Goal: Contribute content: Contribute content

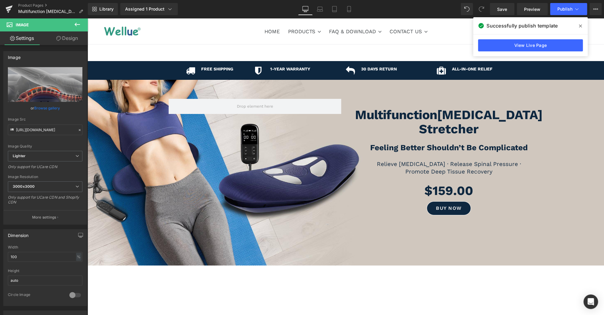
click at [580, 25] on icon at bounding box center [580, 26] width 3 height 5
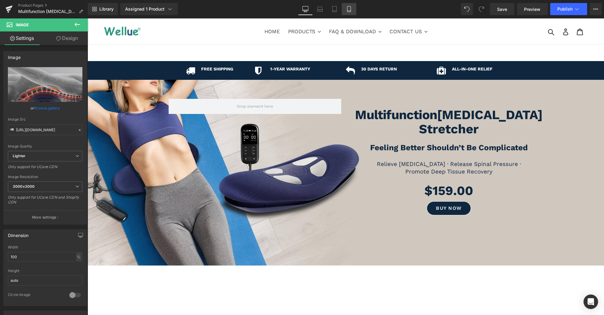
click at [350, 10] on icon at bounding box center [348, 9] width 3 height 6
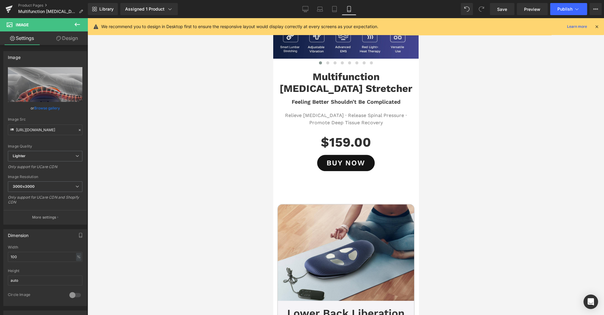
scroll to position [134, 0]
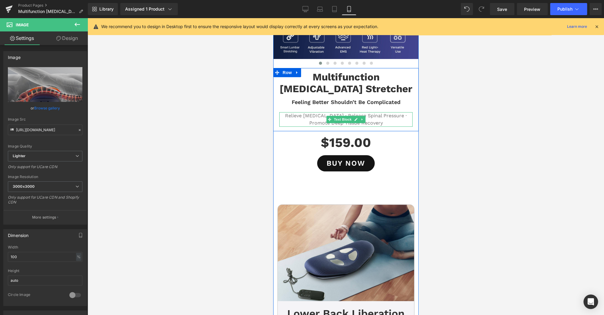
click at [306, 124] on p "Promote Deep Tissue Recovery" at bounding box center [345, 123] width 133 height 7
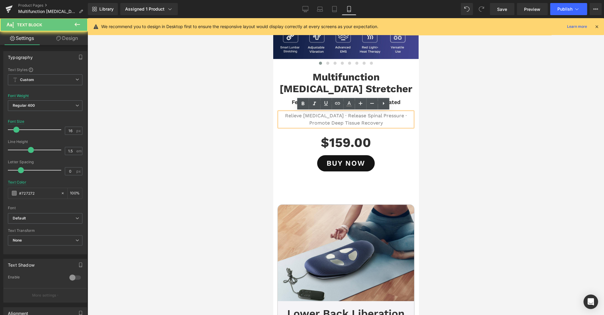
click at [306, 124] on p "Promote Deep Tissue Recovery" at bounding box center [345, 123] width 133 height 7
click at [345, 115] on p "Relieve [MEDICAL_DATA] · Release Spinal Pressure ·" at bounding box center [345, 115] width 133 height 7
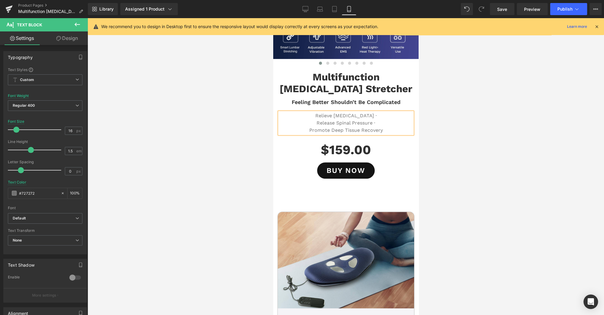
click at [375, 124] on p "Release Spinal Pressure ·" at bounding box center [345, 123] width 133 height 7
click at [375, 116] on p "Relieve Lower Back Pain ·" at bounding box center [345, 115] width 133 height 7
click at [315, 115] on p "Relieve [MEDICAL_DATA]" at bounding box center [345, 115] width 133 height 7
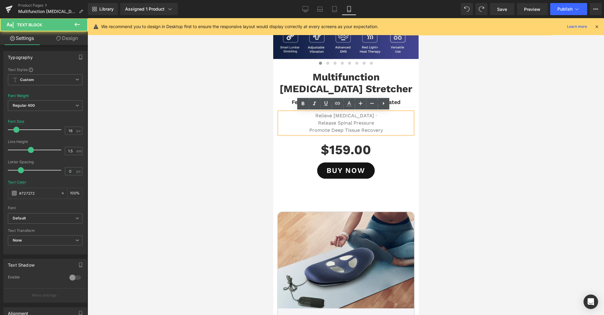
click at [371, 116] on p "Relieve Lower Back Pain ·" at bounding box center [345, 115] width 133 height 7
click at [314, 117] on p "Relieve [MEDICAL_DATA]" at bounding box center [345, 115] width 133 height 7
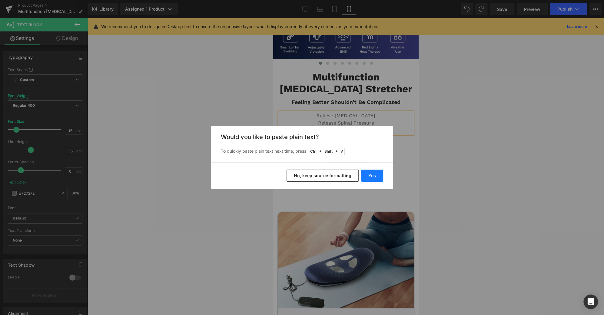
click at [371, 180] on button "Yes" at bounding box center [372, 176] width 22 height 12
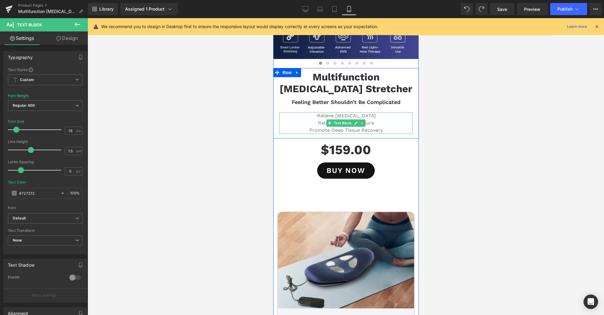
click at [315, 122] on p "Release Spinal Pressure" at bounding box center [345, 123] width 133 height 7
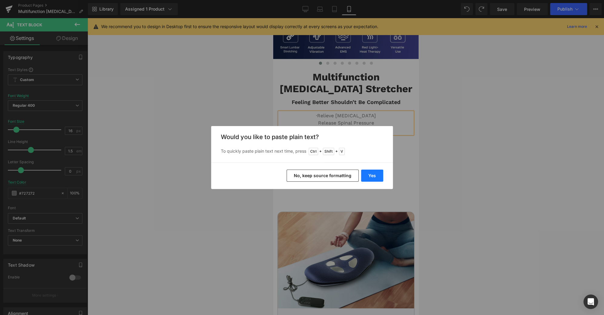
drag, startPoint x: 374, startPoint y: 178, endPoint x: 48, endPoint y: 139, distance: 328.7
click at [374, 178] on button "Yes" at bounding box center [372, 176] width 22 height 12
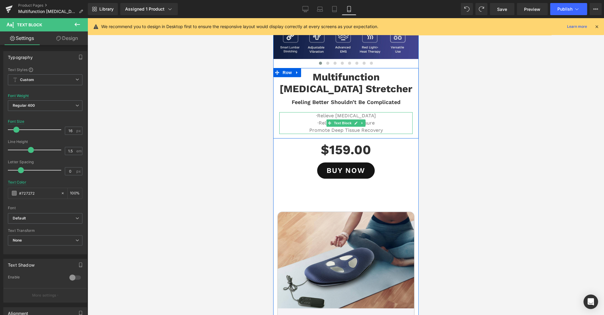
click at [306, 131] on p "Promote Deep Tissue Recovery" at bounding box center [345, 130] width 133 height 7
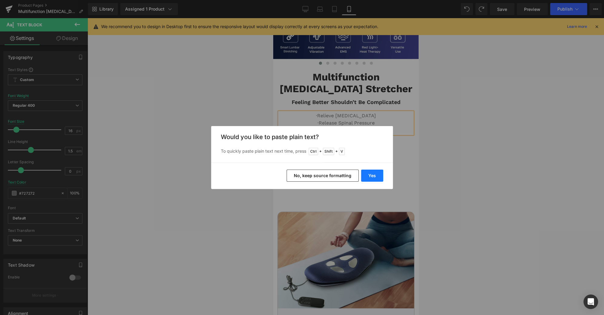
click at [380, 175] on button "Yes" at bounding box center [372, 176] width 22 height 12
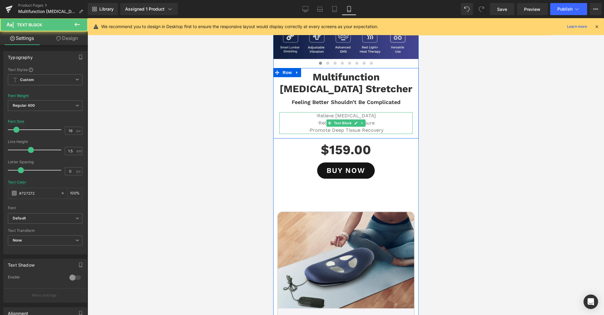
click at [316, 114] on p "·Relieve Lower Back Pain" at bounding box center [345, 115] width 133 height 7
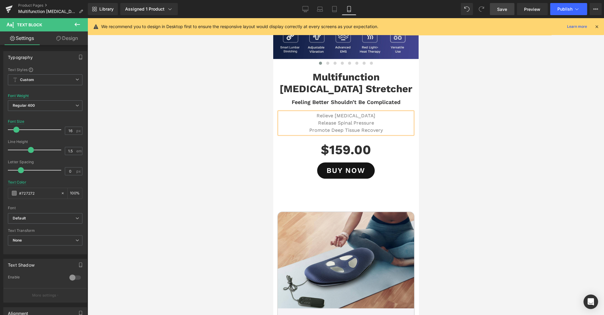
click at [510, 11] on link "Save" at bounding box center [502, 9] width 25 height 12
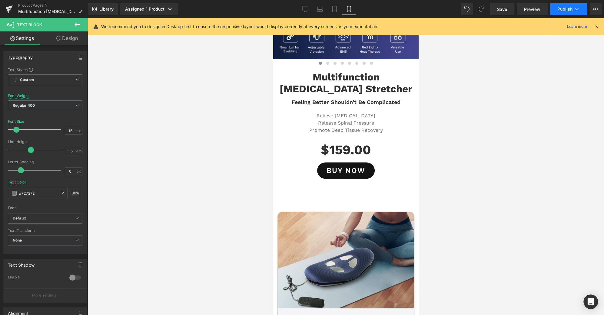
click at [573, 10] on button "Publish" at bounding box center [568, 9] width 37 height 12
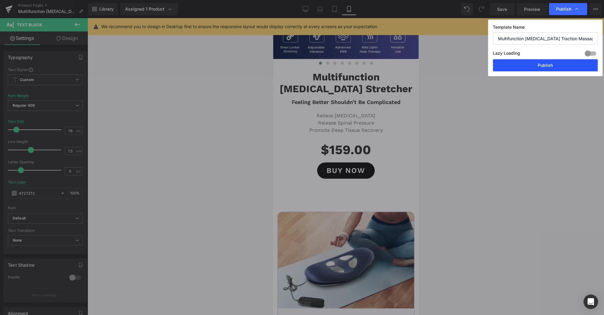
click at [562, 70] on button "Publish" at bounding box center [545, 65] width 105 height 12
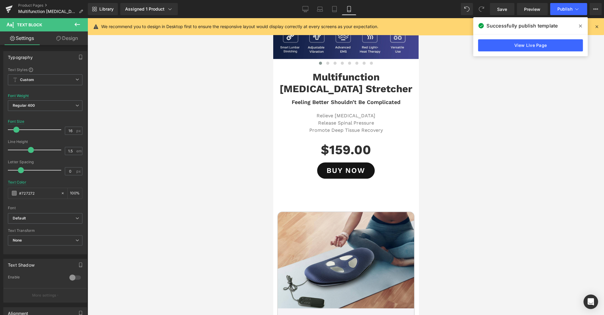
click at [580, 26] on icon at bounding box center [580, 26] width 3 height 3
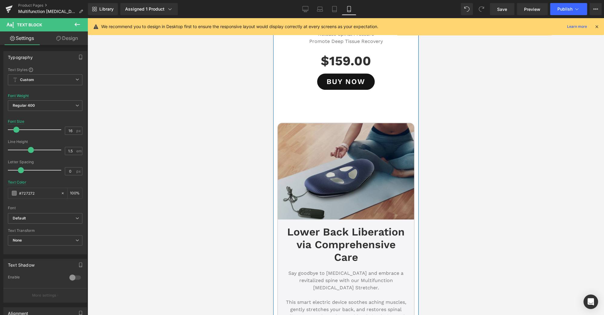
scroll to position [223, 0]
click at [360, 169] on img at bounding box center [345, 171] width 136 height 97
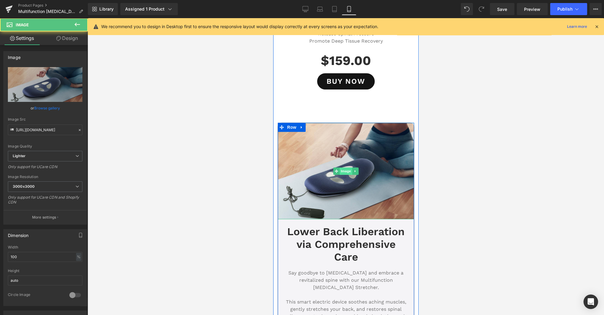
click at [345, 171] on span "Image" at bounding box center [345, 171] width 13 height 7
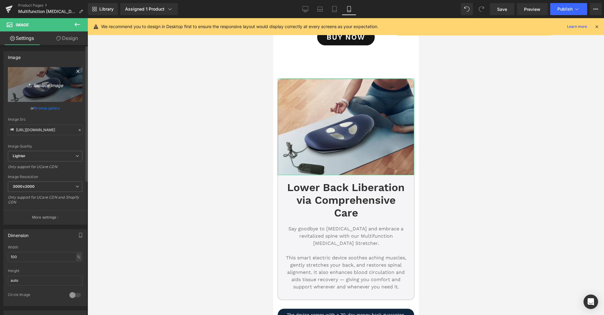
scroll to position [267, 0]
click at [65, 84] on icon "Replace Image" at bounding box center [45, 85] width 48 height 8
type input "C:\fakepath\NEW-LUMBAR-A-1000.gif"
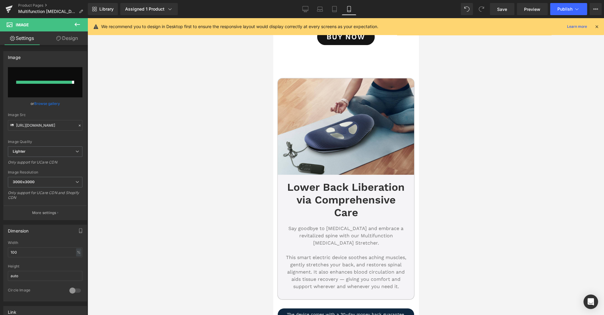
type input "https://ucarecdn.com/ac075ad5-3bd7-48c1-bf7d-9c6c1ae2287a/NEW-LUMBAR-A-1000.gif"
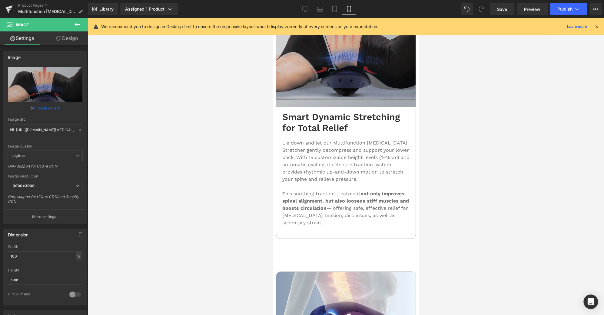
click at [364, 64] on img at bounding box center [345, 51] width 139 height 111
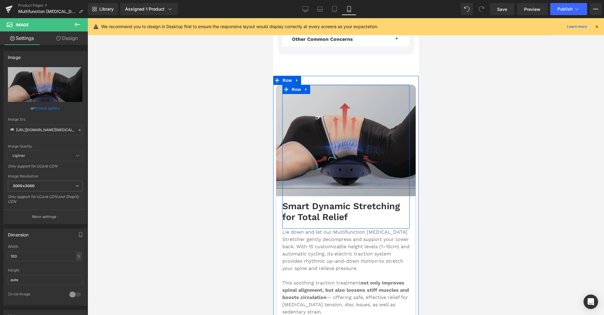
scroll to position [1248, 0]
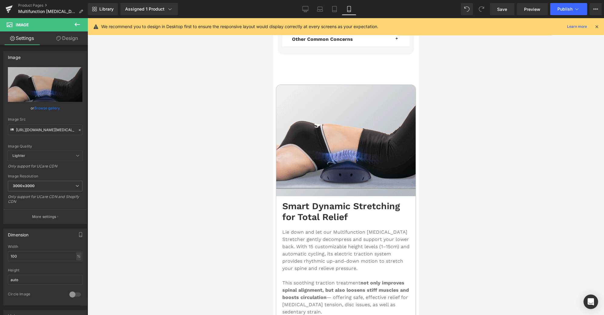
click at [465, 130] on div at bounding box center [345, 166] width 516 height 297
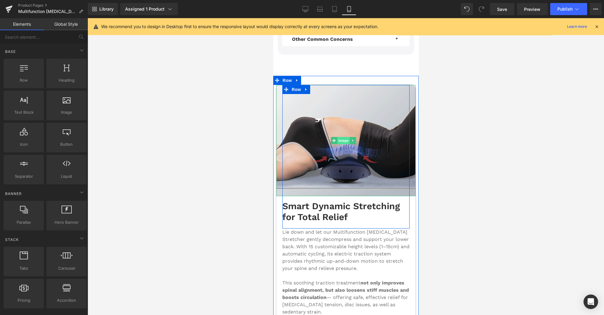
click at [337, 137] on span "Image" at bounding box center [343, 140] width 13 height 7
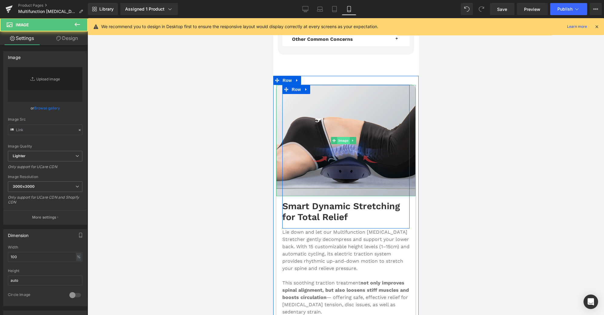
type input "https://ucarecdn.com/92a2add5-680c-4334-be36-42c35965ec32/NEW-LUMBAR-A-1000.gif"
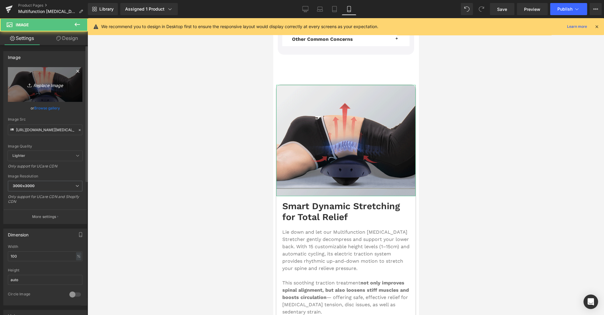
click at [42, 95] on link "Replace Image" at bounding box center [45, 84] width 74 height 35
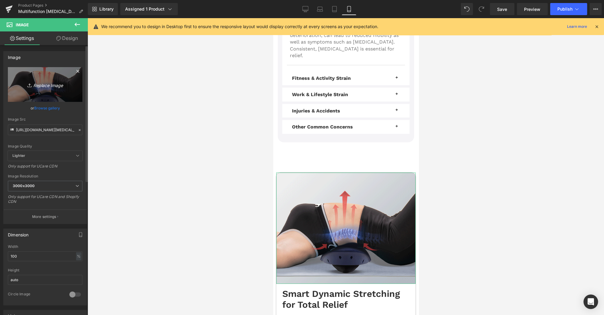
scroll to position [1159, 0]
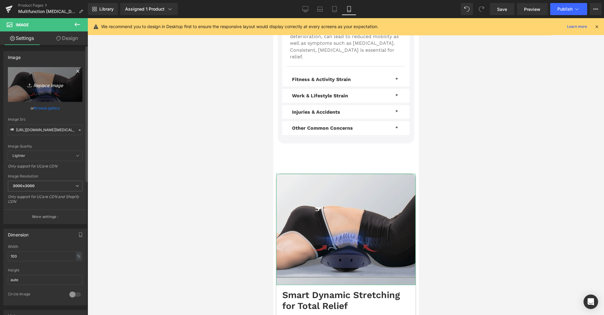
type input "C:\fakepath\画板 3(1).jpg"
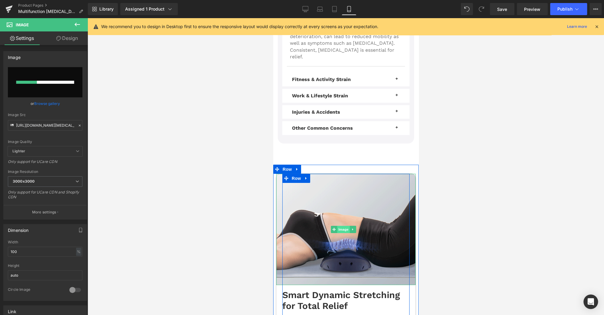
click at [343, 226] on span "Image" at bounding box center [343, 229] width 13 height 7
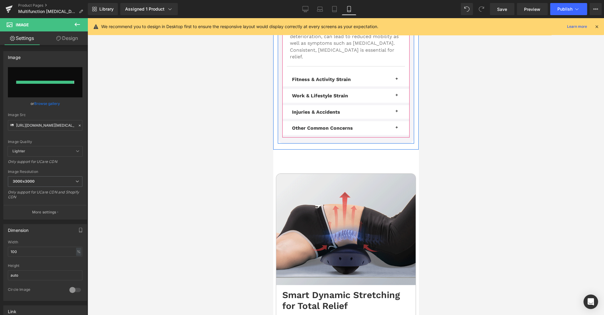
type input "https://ucarecdn.com/dfc31cfb-0cd8-4b59-96e9-66ea03a7fc2f/-/format/auto/-/previ…"
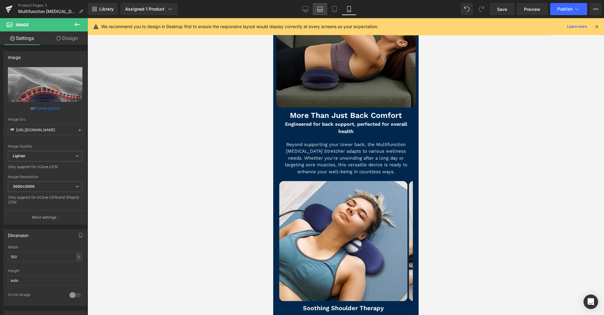
scroll to position [2853, 0]
click at [306, 9] on icon at bounding box center [305, 9] width 6 height 6
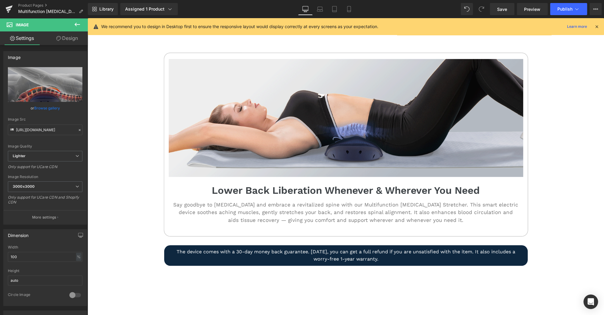
scroll to position [267, 0]
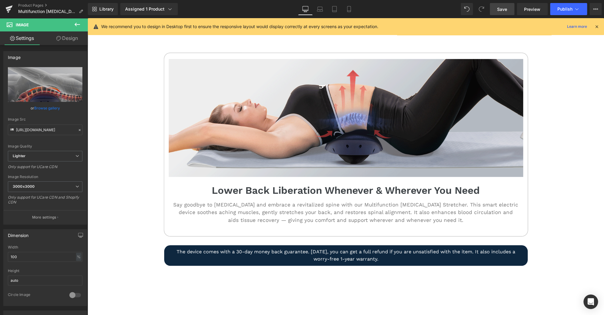
click at [500, 10] on span "Save" at bounding box center [502, 9] width 10 height 6
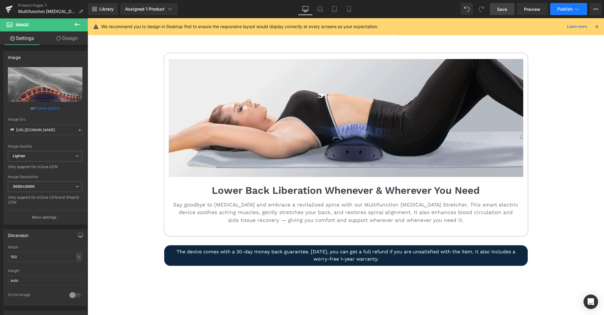
click at [577, 11] on icon at bounding box center [576, 9] width 6 height 6
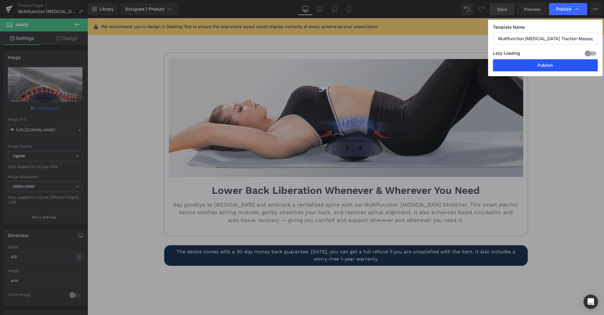
click at [568, 68] on button "Publish" at bounding box center [545, 65] width 105 height 12
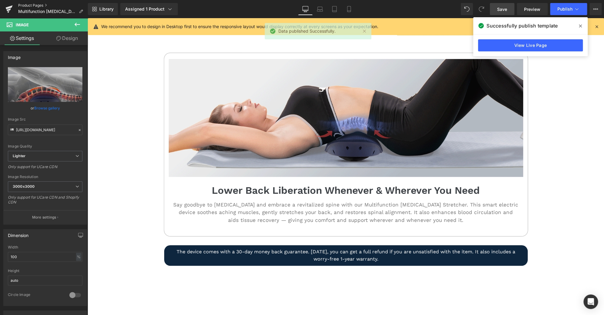
click at [36, 8] on link "Product Pages" at bounding box center [53, 5] width 70 height 5
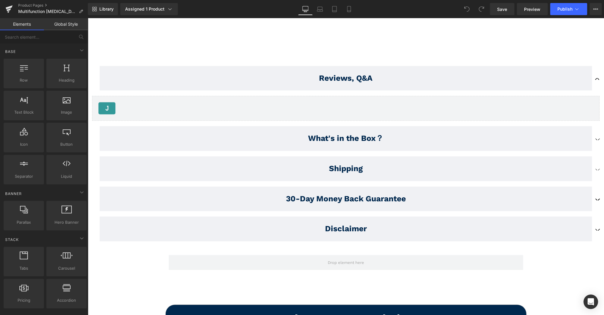
scroll to position [3296, 0]
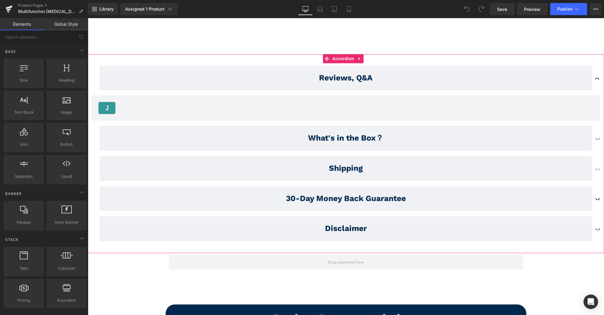
click at [592, 124] on button "button" at bounding box center [598, 139] width 12 height 30
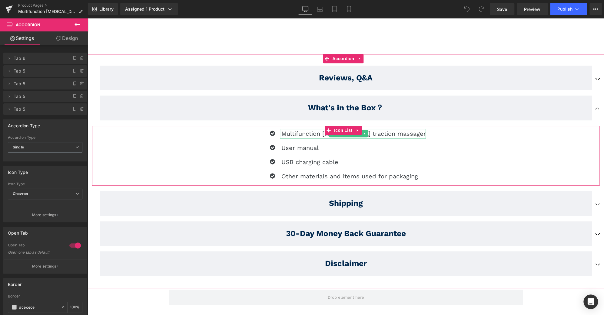
click at [382, 129] on p "Multifunction lumbar traction massager" at bounding box center [353, 134] width 144 height 10
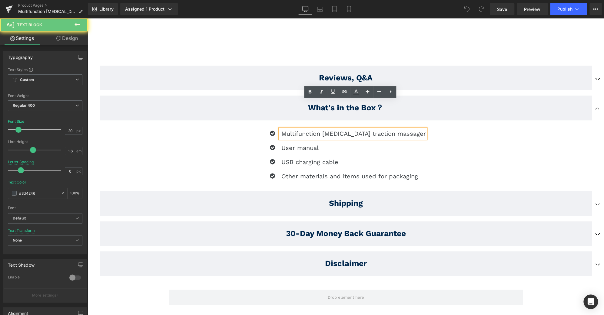
scroll to position [3296, 0]
click at [382, 129] on p "Multifunction lumbar traction massager" at bounding box center [353, 134] width 144 height 10
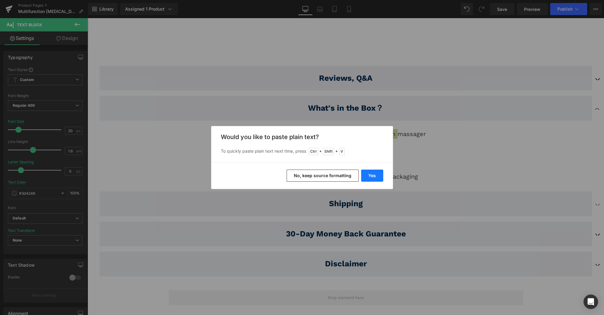
click at [372, 178] on button "Yes" at bounding box center [372, 176] width 22 height 12
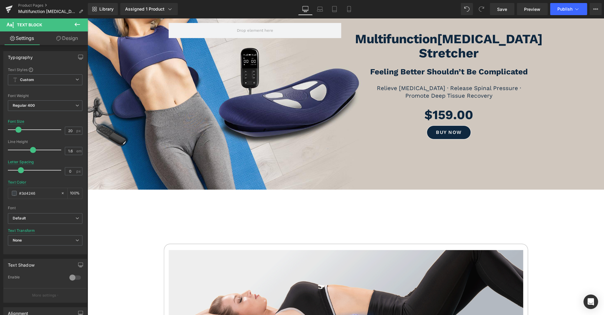
scroll to position [0, 0]
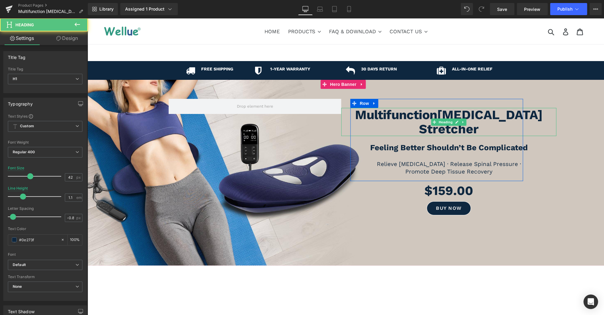
click at [542, 124] on b "[MEDICAL_DATA] Stretcher" at bounding box center [481, 121] width 124 height 29
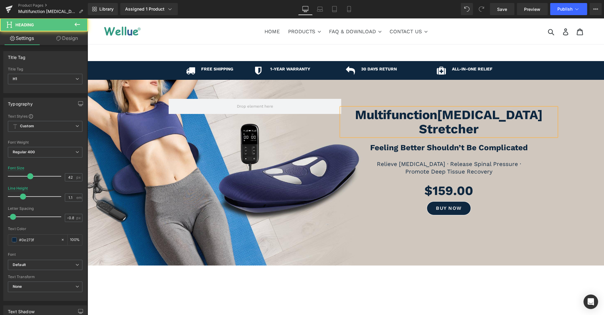
click at [542, 124] on b "[MEDICAL_DATA] Stretcher" at bounding box center [481, 121] width 124 height 29
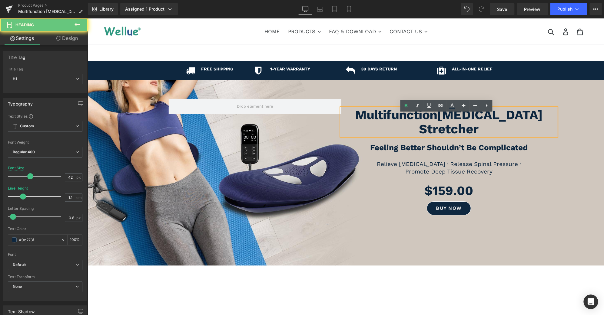
click at [542, 124] on b "[MEDICAL_DATA] Stretcher" at bounding box center [481, 121] width 124 height 29
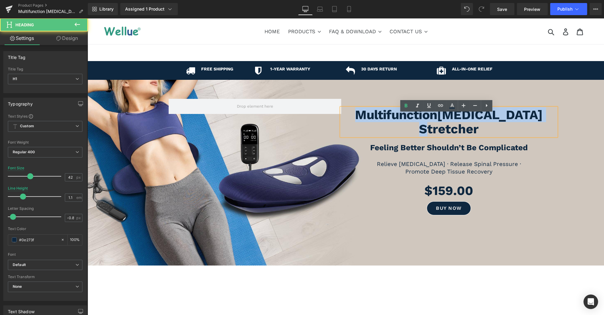
click at [542, 124] on b "[MEDICAL_DATA] Stretcher" at bounding box center [481, 121] width 124 height 29
copy h1 "Multifunction Lumbar Stretcher"
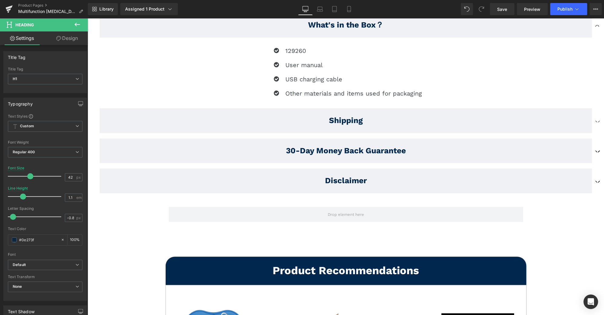
scroll to position [3253, 0]
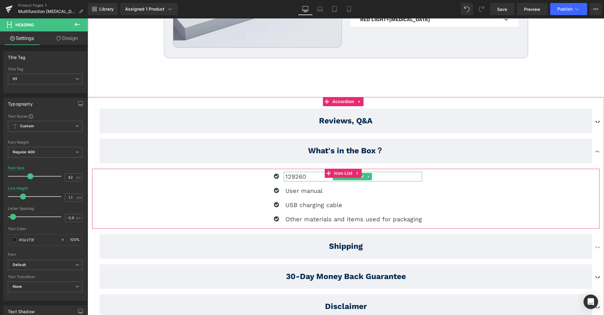
click at [382, 172] on p "129260" at bounding box center [353, 177] width 137 height 10
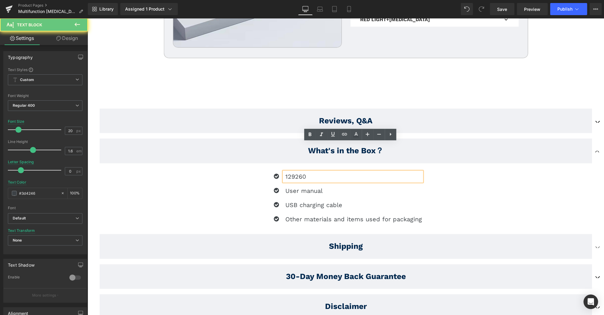
click at [382, 172] on p "129260" at bounding box center [353, 177] width 137 height 10
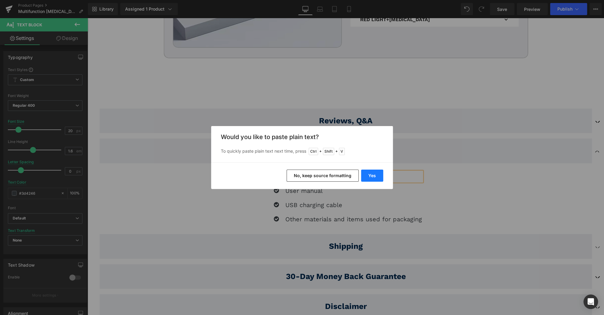
click at [372, 176] on button "Yes" at bounding box center [372, 176] width 22 height 12
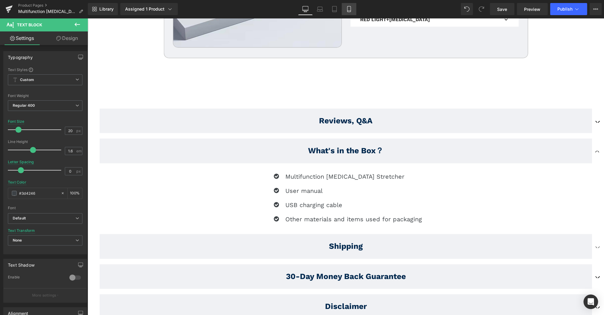
click at [349, 8] on icon at bounding box center [349, 9] width 6 height 6
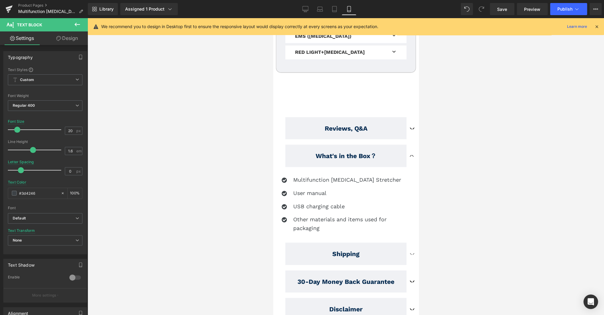
scroll to position [3696, 0]
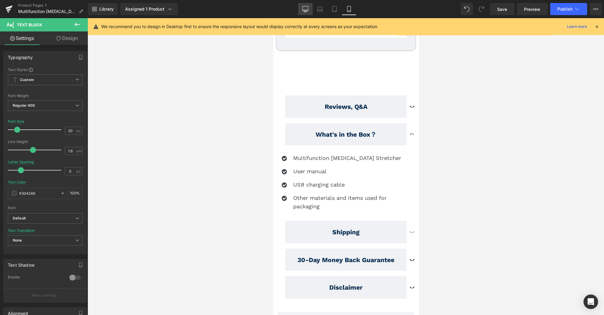
click at [308, 9] on icon at bounding box center [305, 9] width 6 height 6
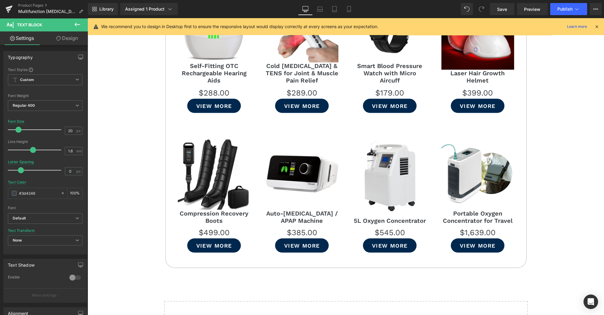
scroll to position [3278, 0]
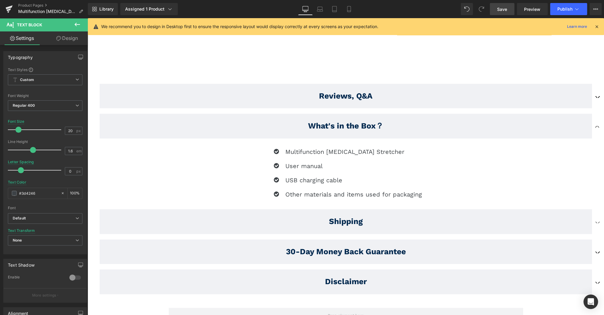
click at [505, 14] on link "Save" at bounding box center [502, 9] width 25 height 12
click at [505, 13] on link "Save" at bounding box center [502, 9] width 25 height 12
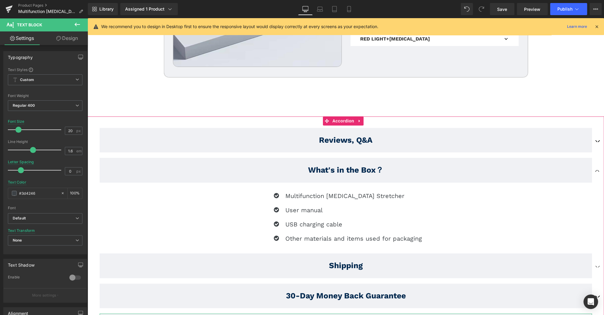
scroll to position [3233, 0]
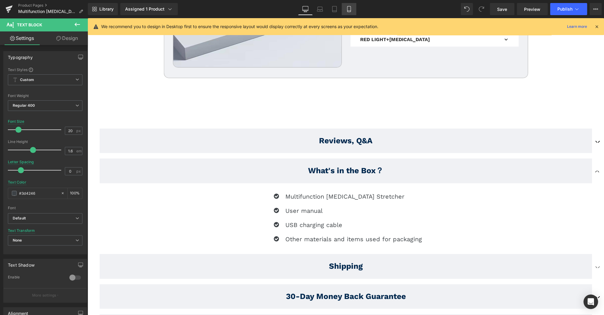
drag, startPoint x: 351, startPoint y: 7, endPoint x: 140, endPoint y: 153, distance: 257.3
click at [351, 7] on link "Mobile" at bounding box center [348, 9] width 15 height 12
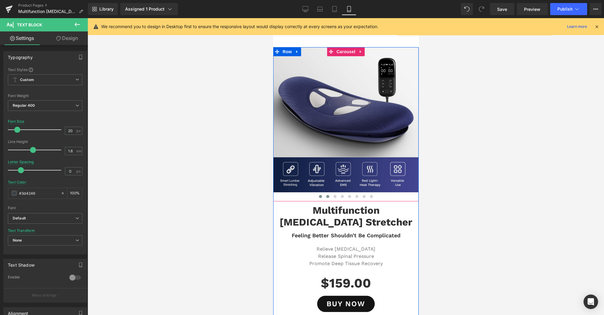
scroll to position [0, 0]
click at [326, 197] on span at bounding box center [327, 196] width 3 height 3
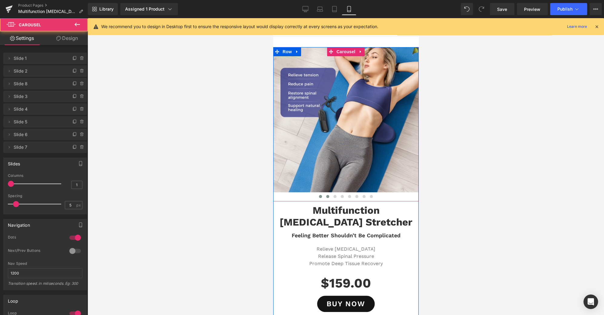
click at [318, 198] on button at bounding box center [319, 197] width 7 height 6
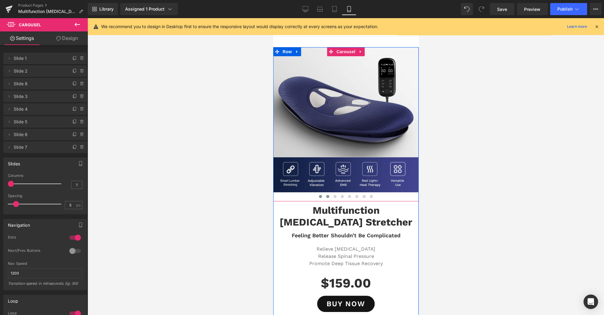
click at [326, 198] on button at bounding box center [327, 197] width 7 height 6
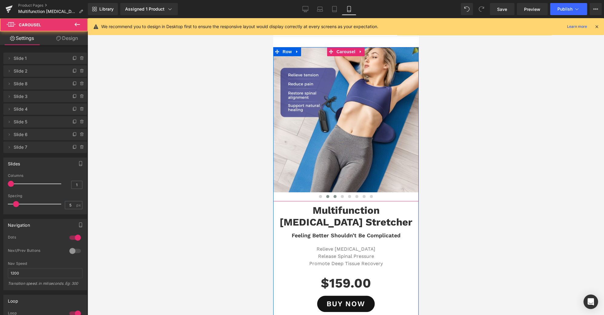
click at [333, 197] on span at bounding box center [334, 196] width 3 height 3
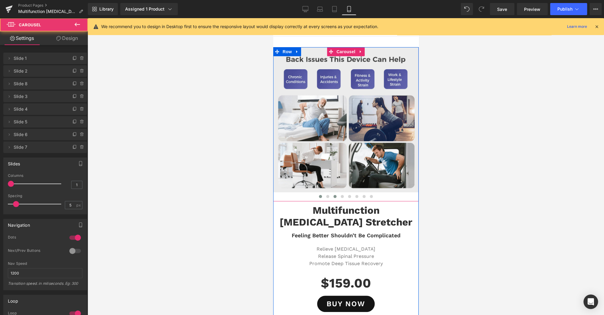
click at [319, 196] on button at bounding box center [319, 197] width 7 height 6
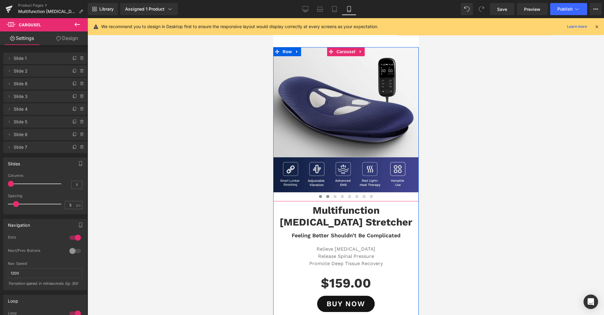
click at [326, 197] on span at bounding box center [327, 196] width 3 height 3
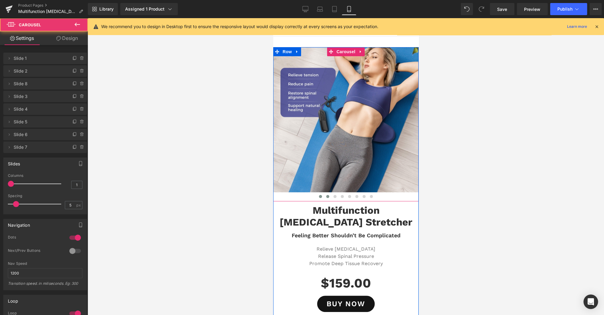
click at [318, 196] on span at bounding box center [319, 196] width 3 height 3
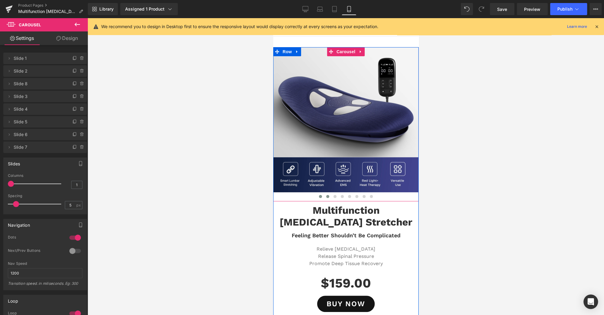
click at [326, 197] on span at bounding box center [327, 196] width 3 height 3
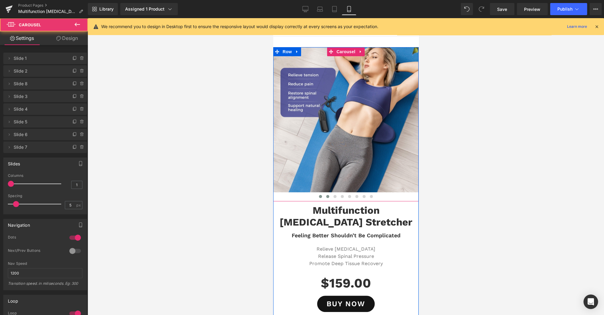
click at [318, 196] on span at bounding box center [319, 196] width 3 height 3
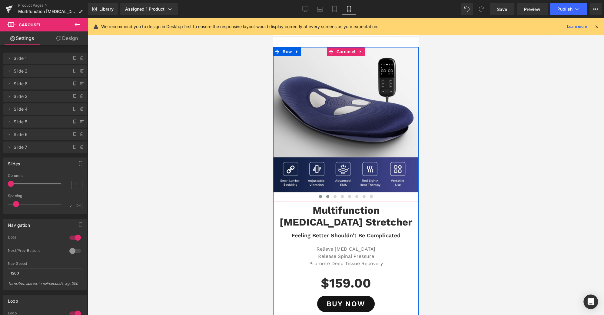
click at [326, 196] on span at bounding box center [327, 196] width 3 height 3
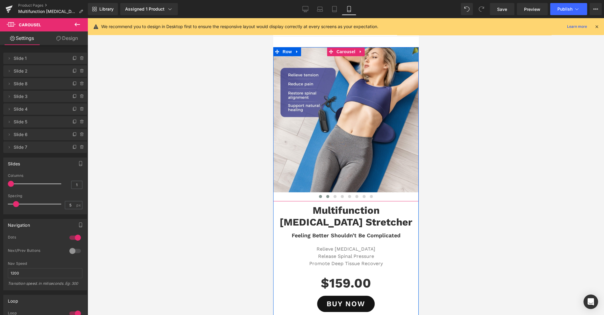
click at [318, 196] on span at bounding box center [319, 196] width 3 height 3
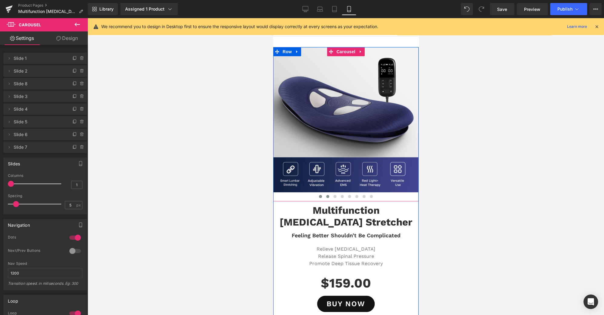
click at [324, 197] on button at bounding box center [327, 197] width 7 height 6
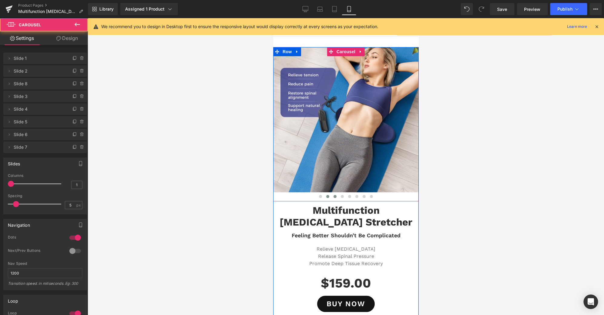
click at [333, 197] on span at bounding box center [334, 196] width 3 height 3
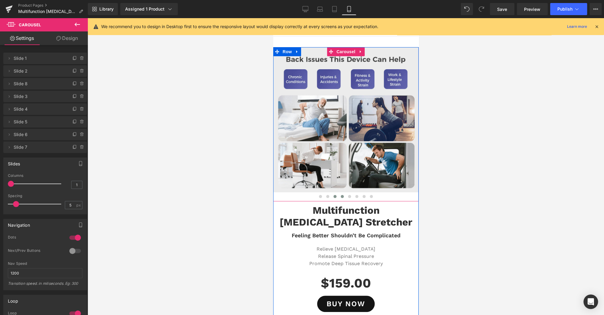
click at [340, 197] on span at bounding box center [341, 196] width 3 height 3
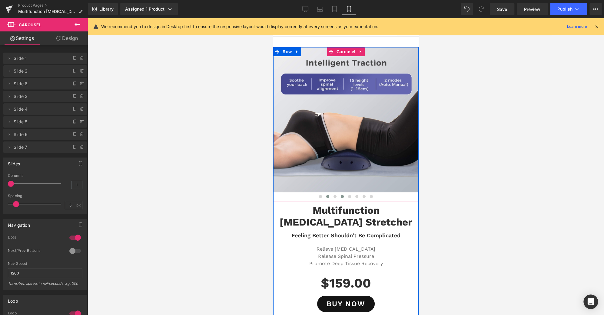
click at [324, 197] on button at bounding box center [327, 197] width 7 height 6
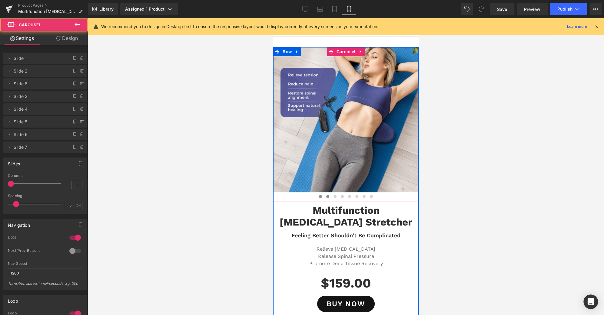
click at [318, 196] on span at bounding box center [319, 196] width 3 height 3
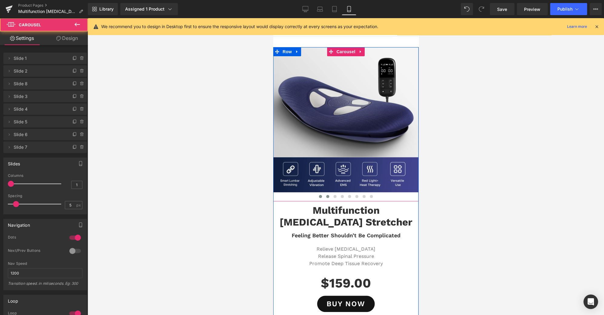
click at [326, 196] on span at bounding box center [327, 196] width 3 height 3
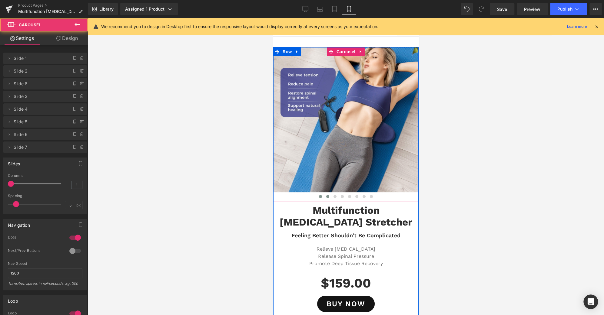
click at [318, 196] on span at bounding box center [319, 196] width 3 height 3
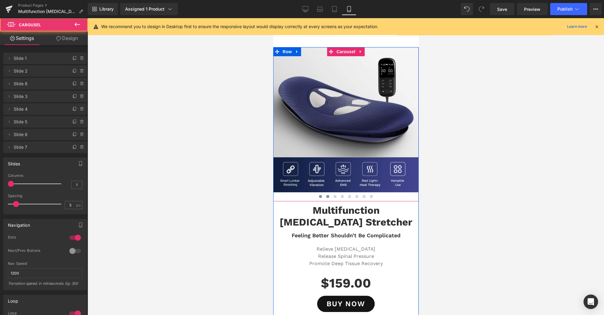
click at [326, 196] on span at bounding box center [327, 196] width 3 height 3
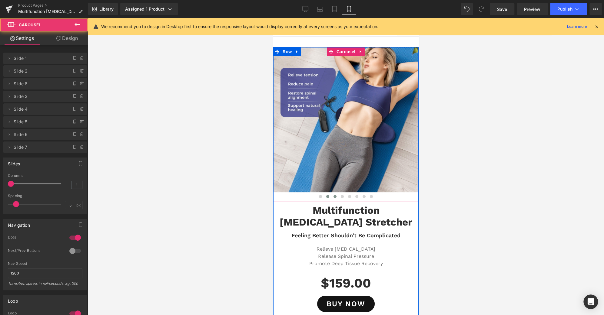
click at [333, 196] on span at bounding box center [334, 196] width 3 height 3
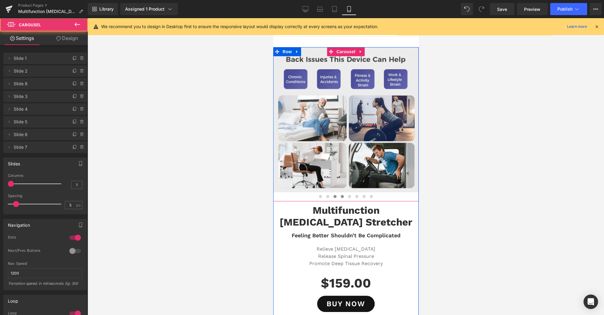
click at [340, 196] on span at bounding box center [341, 196] width 3 height 3
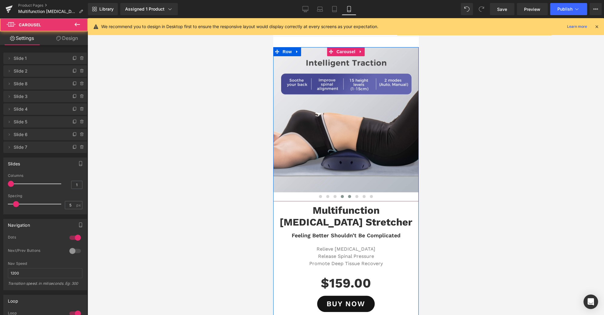
click at [348, 196] on span at bounding box center [349, 196] width 3 height 3
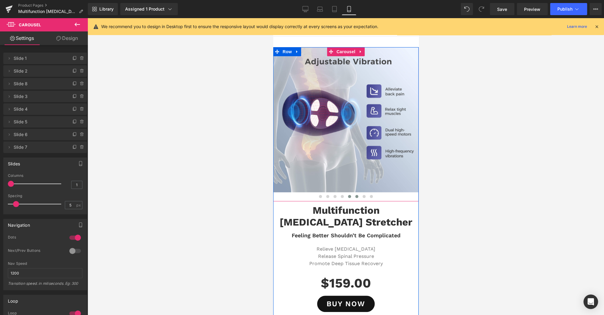
click at [356, 197] on button at bounding box center [356, 197] width 7 height 6
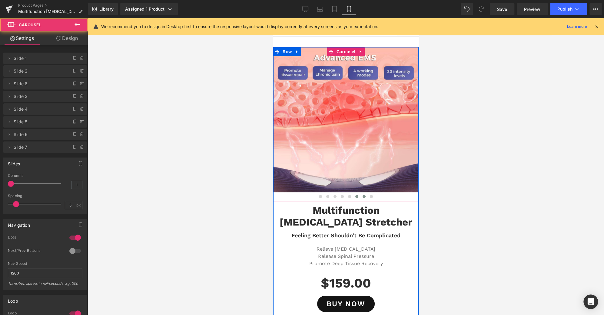
click at [360, 196] on button at bounding box center [363, 197] width 7 height 6
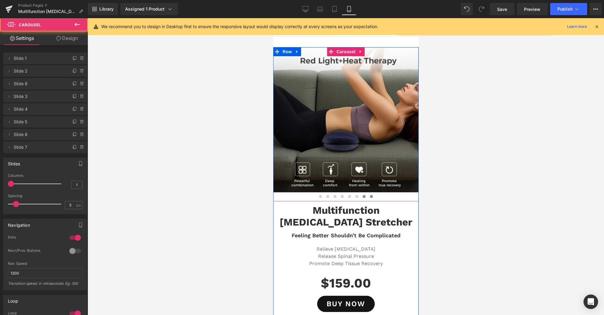
click at [369, 197] on span at bounding box center [370, 196] width 3 height 3
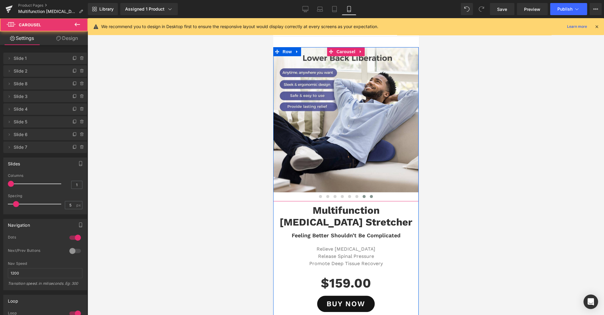
click at [362, 196] on span at bounding box center [363, 196] width 3 height 3
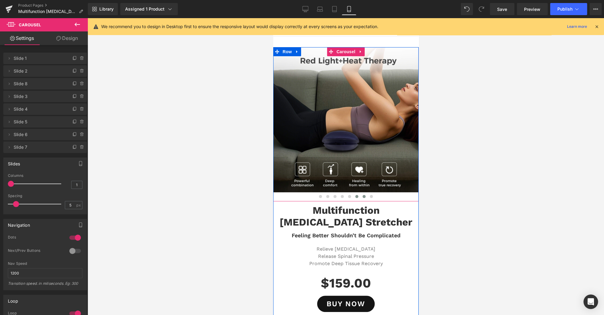
click at [355, 197] on span at bounding box center [356, 196] width 3 height 3
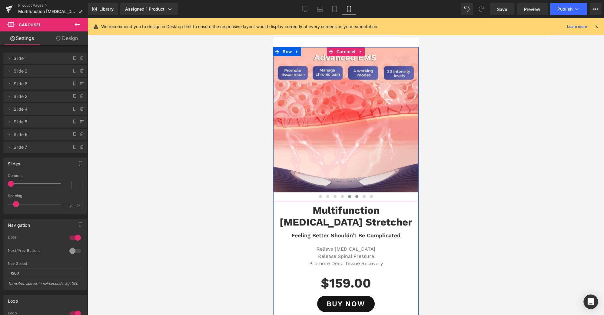
click at [348, 196] on span at bounding box center [349, 196] width 3 height 3
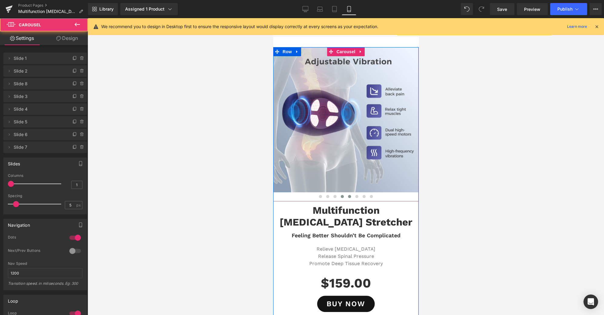
click at [340, 197] on span at bounding box center [341, 196] width 3 height 3
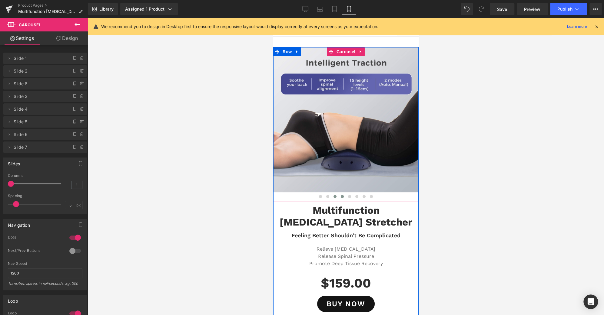
click at [331, 197] on button at bounding box center [334, 197] width 7 height 6
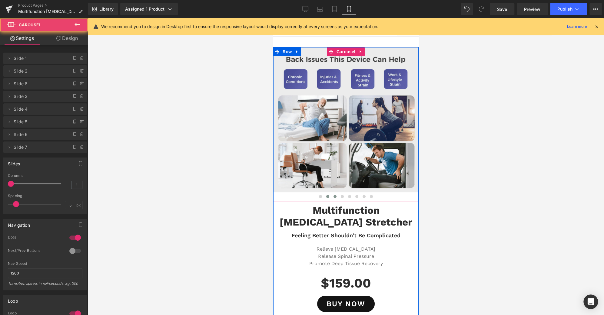
click at [326, 197] on span at bounding box center [327, 196] width 3 height 3
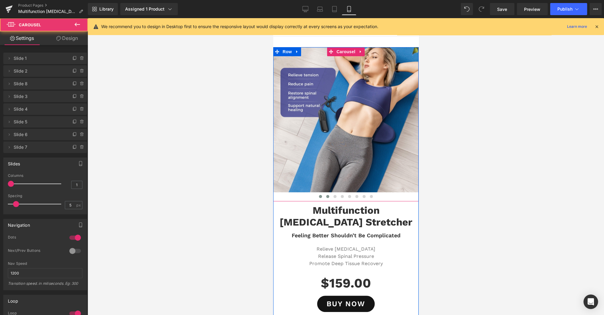
click at [318, 196] on span at bounding box center [319, 196] width 3 height 3
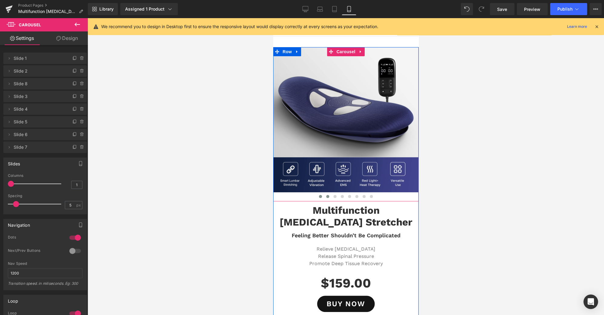
click at [326, 196] on span at bounding box center [327, 196] width 3 height 3
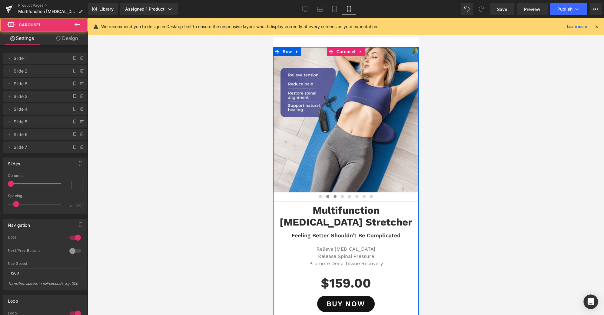
click at [331, 196] on button at bounding box center [334, 197] width 7 height 6
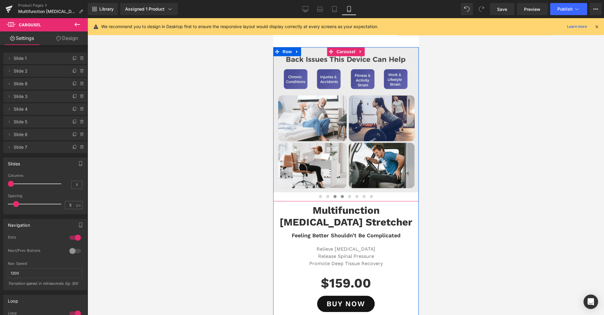
click at [340, 196] on span at bounding box center [341, 196] width 3 height 3
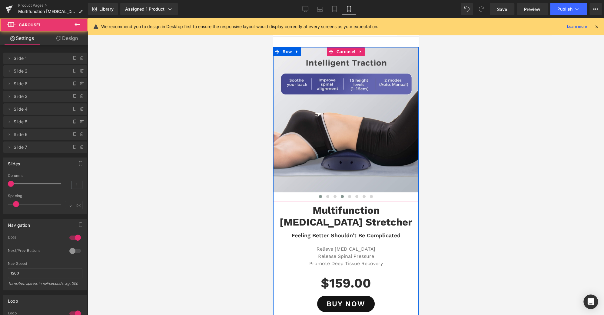
click at [319, 196] on button at bounding box center [319, 197] width 7 height 6
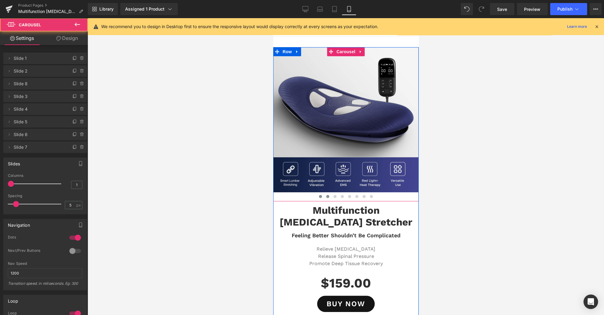
click at [326, 196] on span at bounding box center [327, 196] width 3 height 3
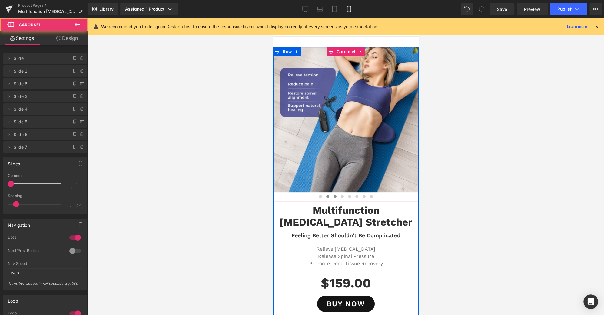
click at [333, 196] on span at bounding box center [334, 196] width 3 height 3
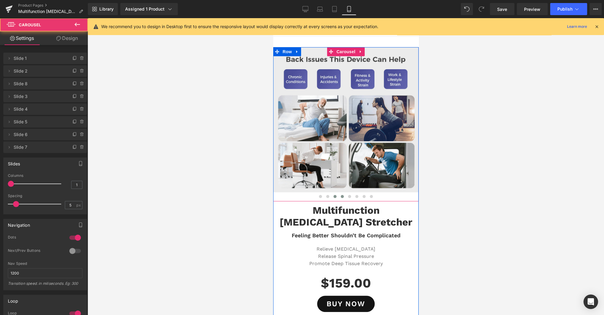
click at [340, 197] on span at bounding box center [341, 196] width 3 height 3
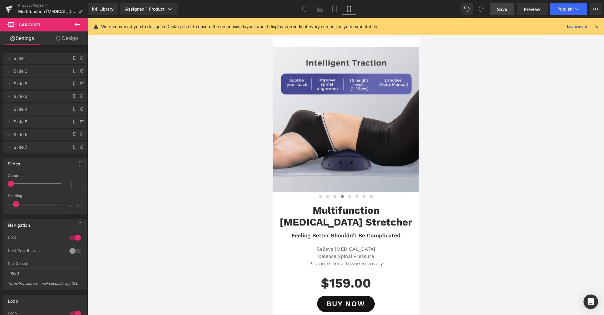
click at [506, 8] on span "Save" at bounding box center [502, 9] width 10 height 6
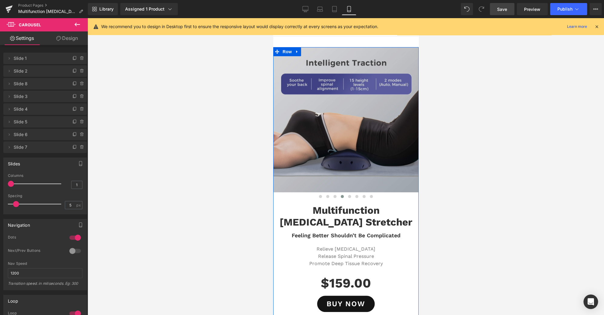
click at [347, 135] on img at bounding box center [345, 119] width 145 height 145
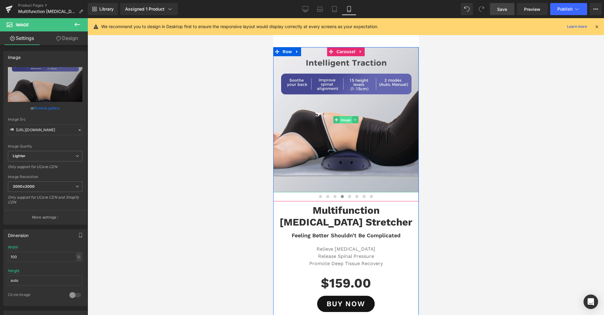
click at [345, 120] on span "Image" at bounding box center [345, 119] width 13 height 7
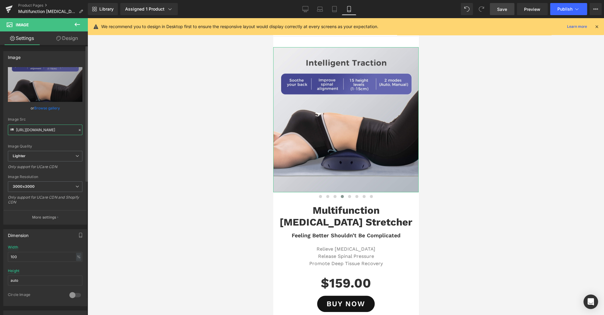
click at [48, 129] on input "[URL][DOMAIN_NAME]" at bounding box center [45, 130] width 74 height 11
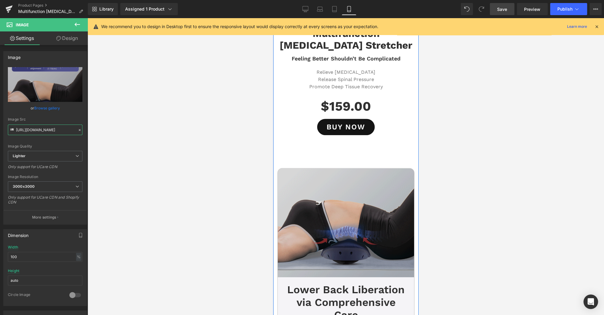
scroll to position [178, 0]
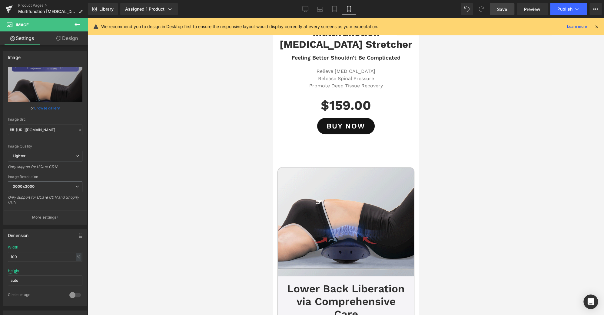
click at [500, 137] on div at bounding box center [345, 166] width 516 height 297
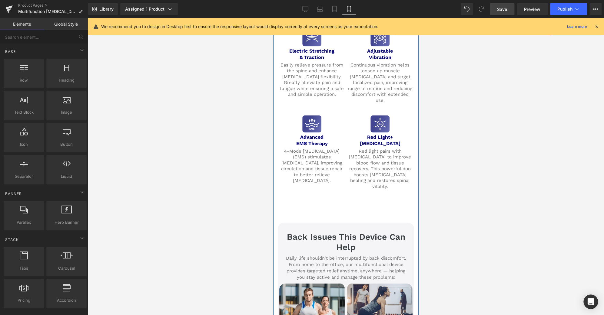
scroll to position [758, 0]
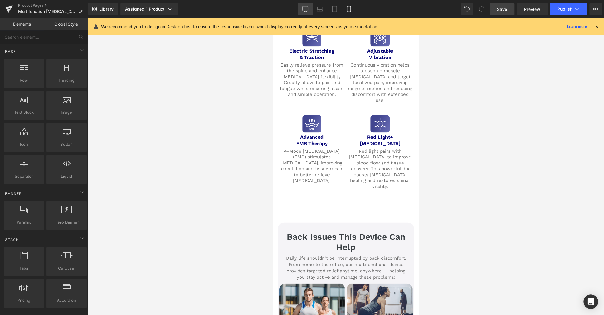
click at [302, 8] on link "Desktop" at bounding box center [305, 9] width 15 height 12
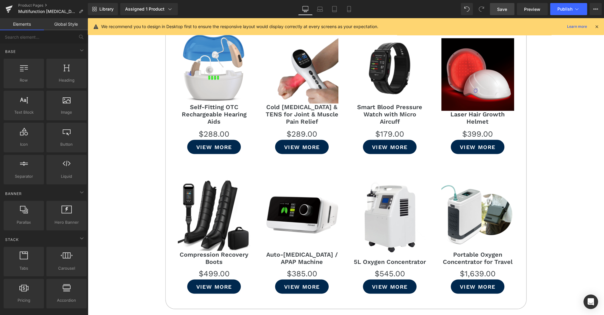
scroll to position [3655, 0]
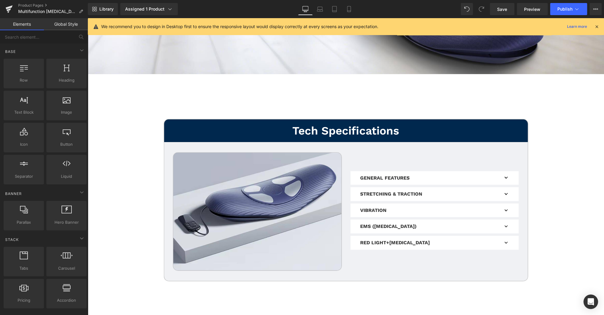
scroll to position [3031, 0]
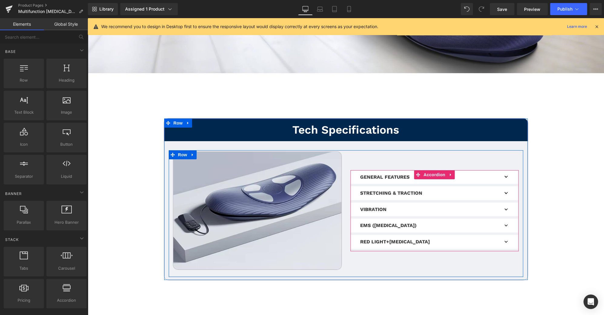
click at [503, 203] on button "button" at bounding box center [506, 210] width 12 height 14
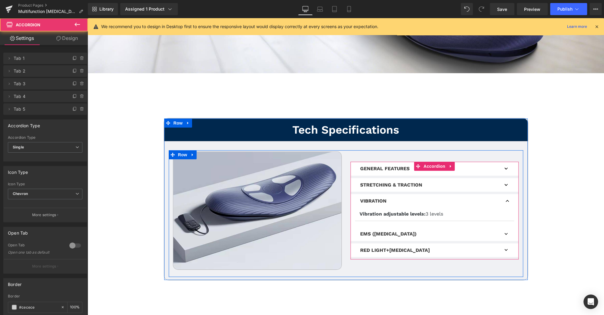
click at [505, 194] on button "button" at bounding box center [506, 201] width 12 height 14
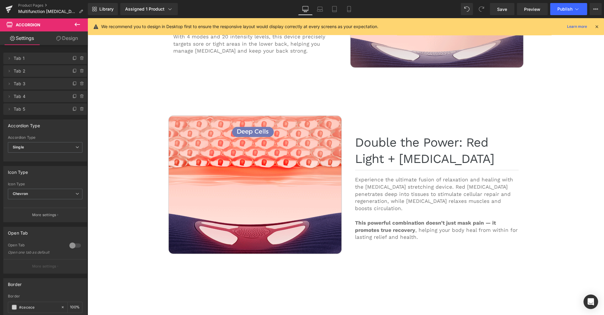
scroll to position [382, 0]
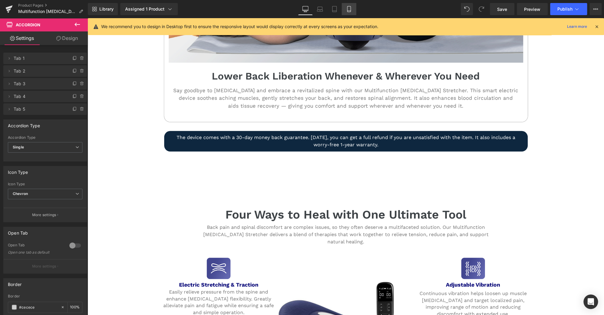
click at [346, 6] on icon at bounding box center [349, 9] width 6 height 6
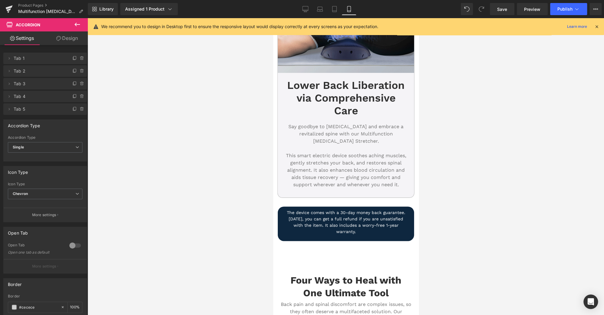
scroll to position [0, 0]
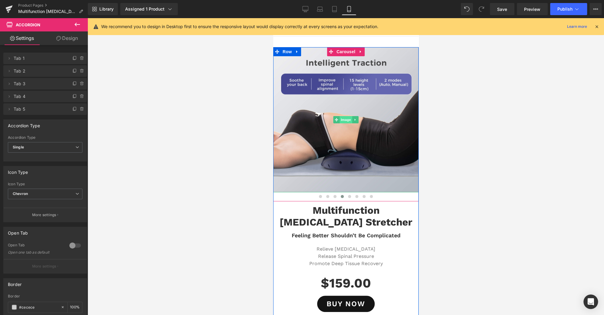
click at [341, 118] on span "Image" at bounding box center [345, 119] width 13 height 7
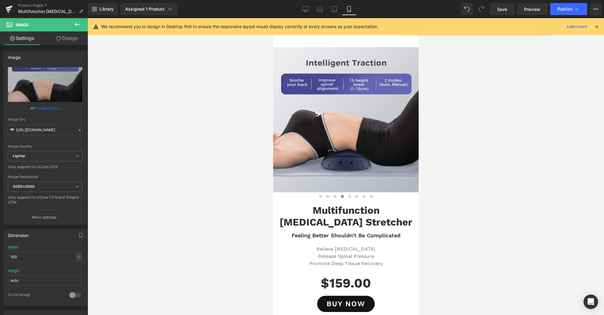
click at [243, 102] on div at bounding box center [345, 166] width 516 height 297
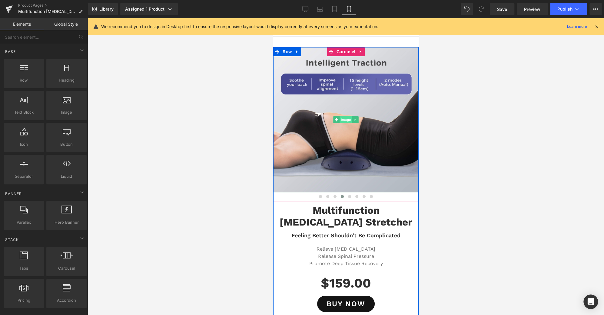
click at [339, 119] on span "Image" at bounding box center [345, 119] width 13 height 7
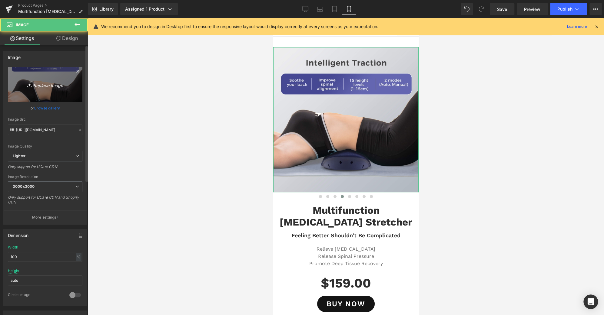
click at [54, 93] on link "Replace Image" at bounding box center [45, 84] width 74 height 35
type input "C:\fakepath\3(1).jpg"
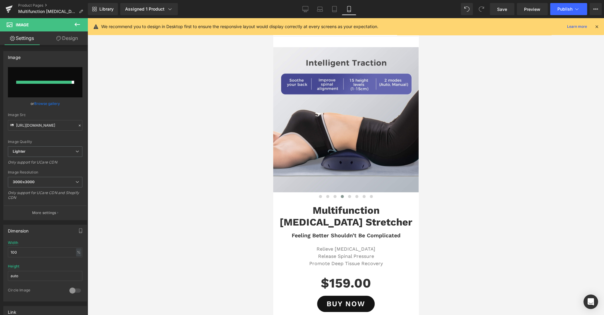
type input "[URL][DOMAIN_NAME]"
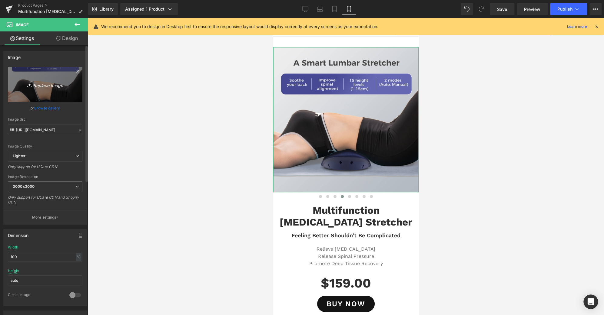
click at [63, 85] on icon "Replace Image" at bounding box center [45, 85] width 48 height 8
type input "C:\fakepath\8(1).jpg"
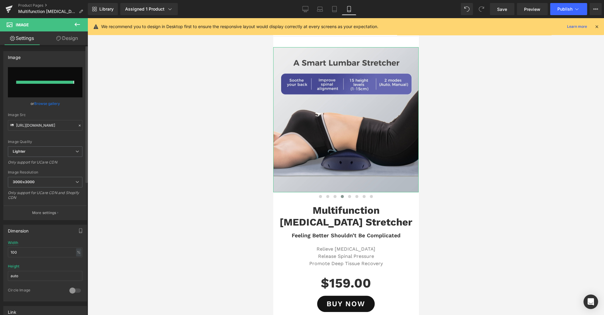
type input "[URL][DOMAIN_NAME]"
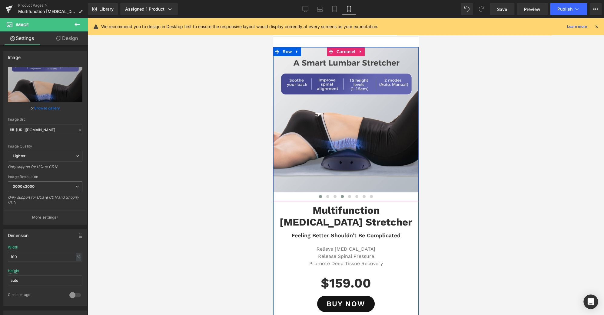
click at [318, 197] on span at bounding box center [319, 196] width 3 height 3
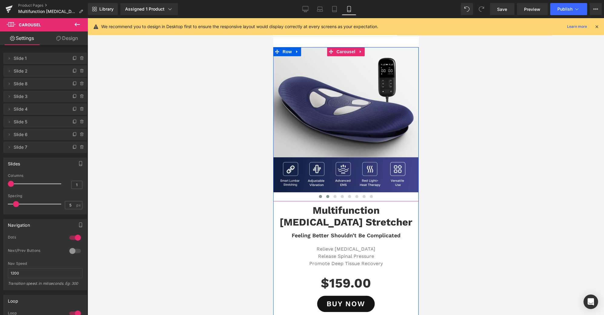
click at [324, 196] on button at bounding box center [327, 197] width 7 height 6
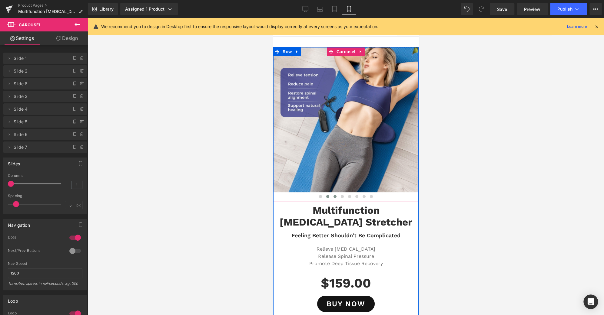
click at [331, 196] on button at bounding box center [334, 197] width 7 height 6
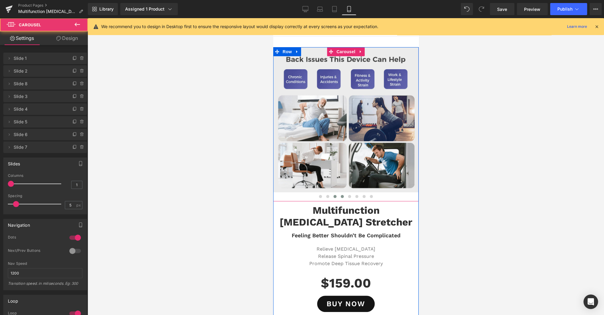
click at [340, 198] on span at bounding box center [341, 196] width 3 height 3
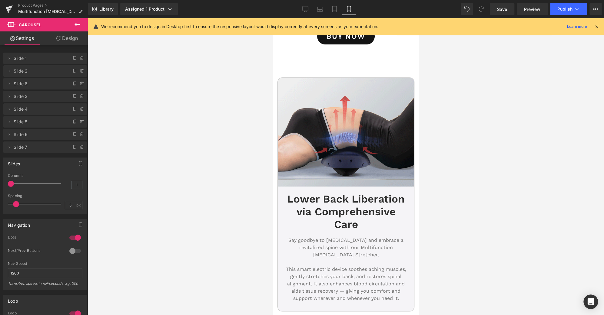
scroll to position [267, 0]
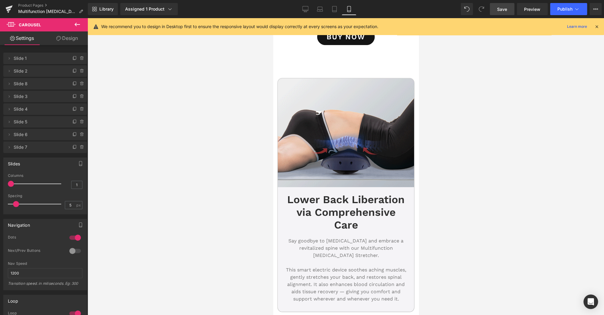
click at [499, 8] on span "Save" at bounding box center [502, 9] width 10 height 6
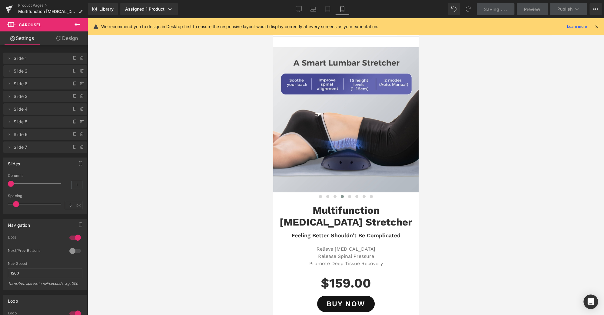
scroll to position [0, 0]
click at [572, 9] on button "Publish" at bounding box center [568, 9] width 37 height 12
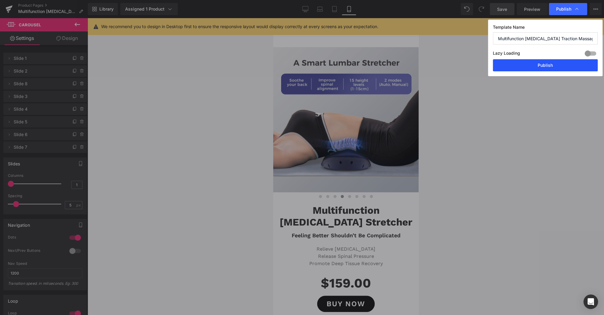
click at [560, 66] on button "Publish" at bounding box center [545, 65] width 105 height 12
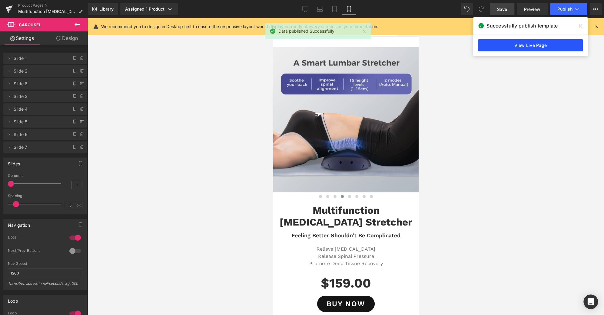
click at [543, 45] on link "View Live Page" at bounding box center [530, 45] width 105 height 12
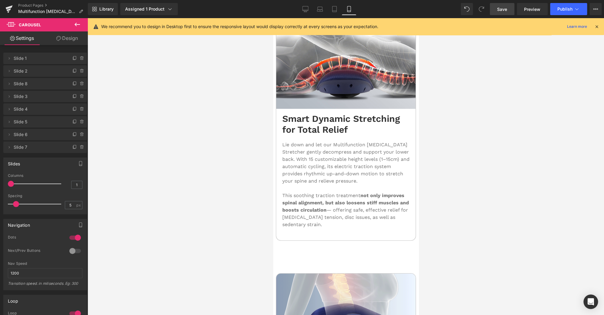
scroll to position [1337, 0]
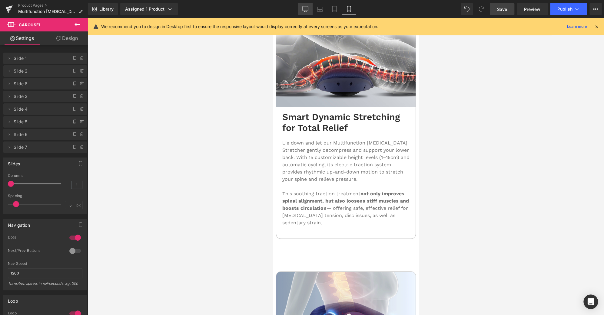
click at [304, 9] on icon at bounding box center [305, 9] width 6 height 6
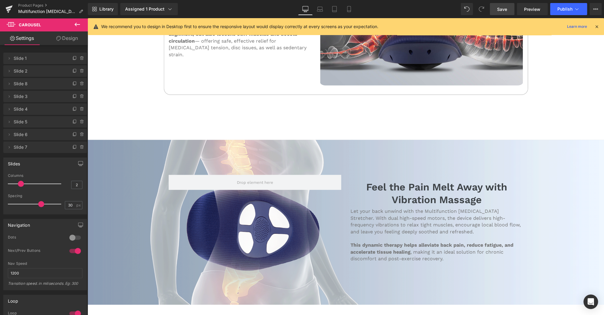
scroll to position [1159, 0]
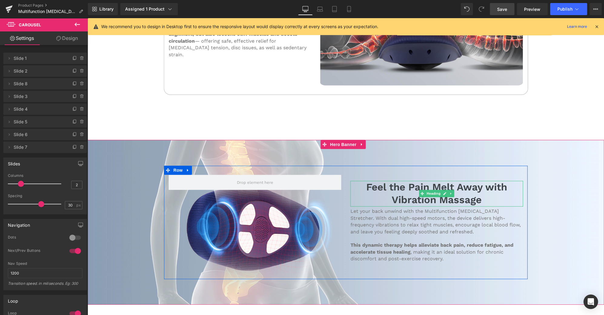
click at [479, 186] on h3 "Feel the Pain Melt Away with Vibration Massage" at bounding box center [436, 194] width 173 height 26
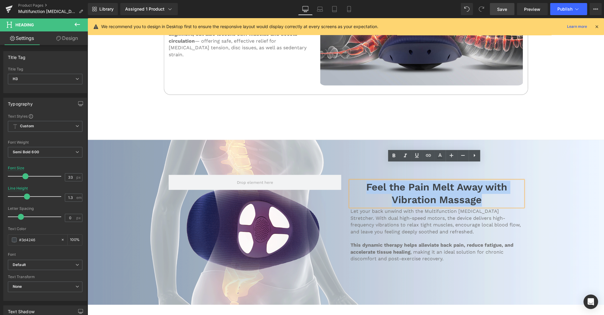
drag, startPoint x: 479, startPoint y: 185, endPoint x: 360, endPoint y: 168, distance: 119.9
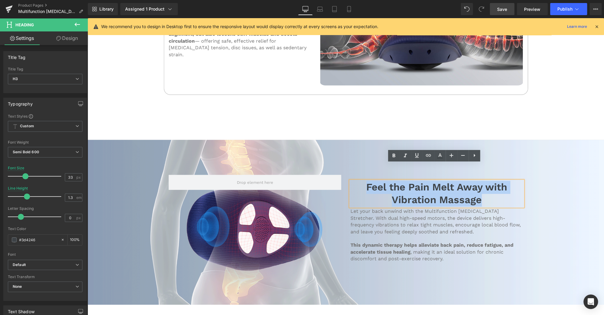
click at [360, 181] on h3 "Feel the Pain Melt Away with Vibration Massage" at bounding box center [436, 194] width 173 height 26
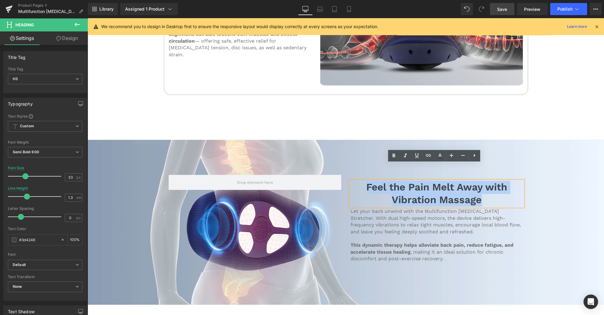
copy h3 "Feel the Pain Melt Away with Vibration Massage"
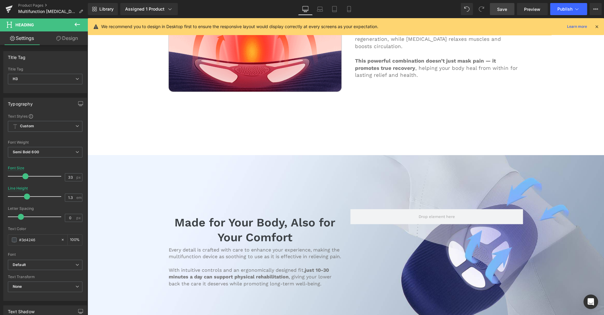
scroll to position [2986, 0]
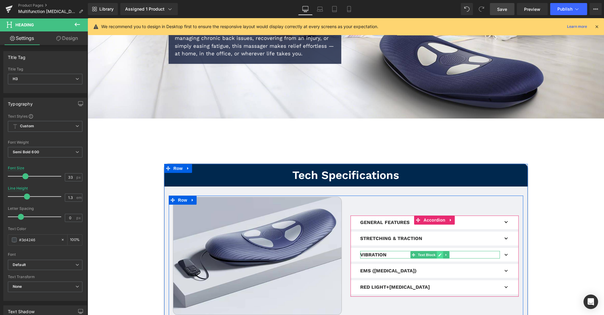
click at [438, 254] on icon at bounding box center [439, 255] width 3 height 3
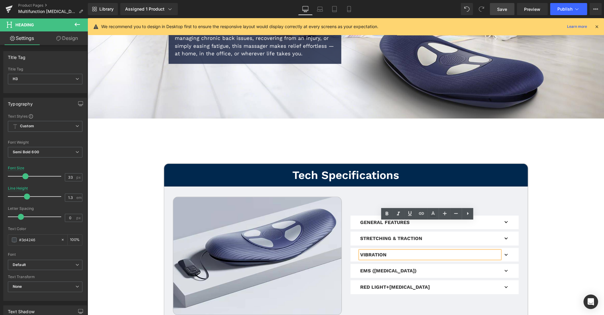
click at [437, 251] on p "VIBRATION" at bounding box center [430, 255] width 140 height 8
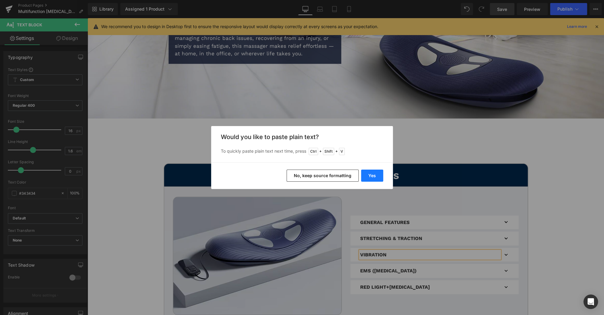
click at [376, 175] on button "Yes" at bounding box center [372, 176] width 22 height 12
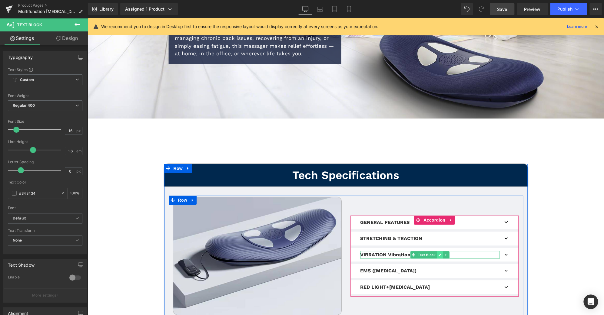
click at [438, 254] on icon at bounding box center [439, 255] width 3 height 3
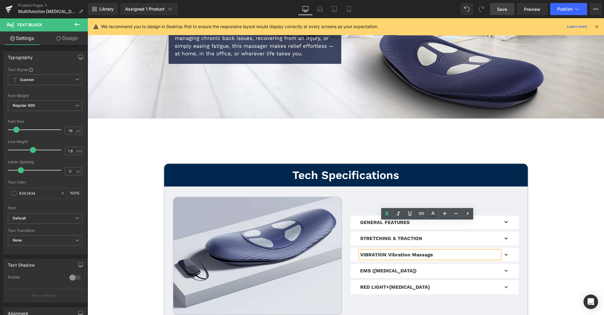
click at [437, 251] on p "VIBRATION Vibration Massage" at bounding box center [430, 255] width 140 height 8
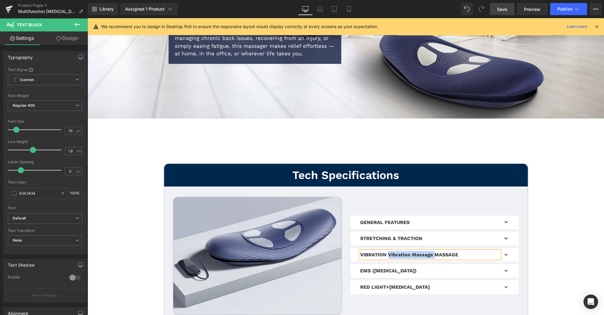
drag, startPoint x: 431, startPoint y: 224, endPoint x: 384, endPoint y: 226, distance: 46.3
click at [384, 252] on strong "VIBRATION Vibration Massage MASSAGE" at bounding box center [409, 255] width 98 height 6
click at [505, 264] on button "button" at bounding box center [506, 271] width 12 height 14
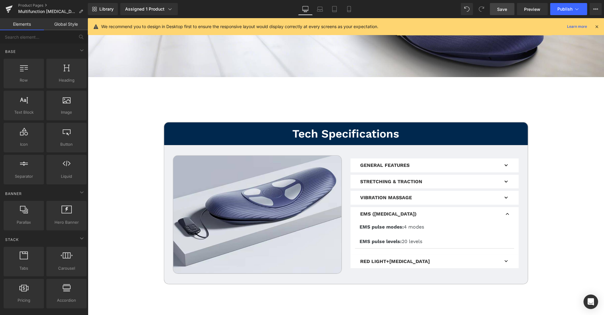
scroll to position [3030, 0]
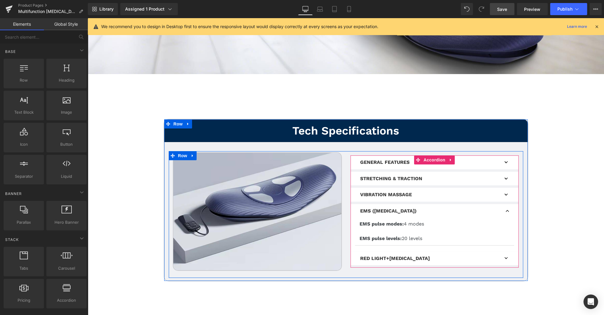
click at [502, 188] on button "button" at bounding box center [506, 195] width 12 height 14
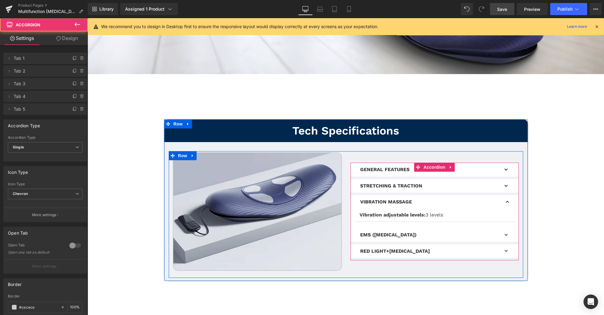
click at [502, 164] on div "GENERAL FEATURES Text Block WEIGHT 3.8lb SIZE 16.7"×7.7"×2.8" POWER Rated power…" at bounding box center [434, 210] width 168 height 95
click at [502, 195] on button "button" at bounding box center [506, 202] width 12 height 14
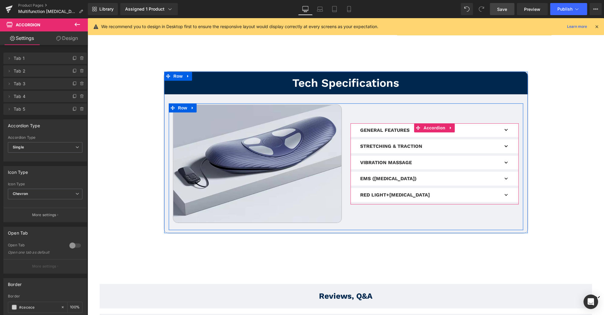
scroll to position [3075, 0]
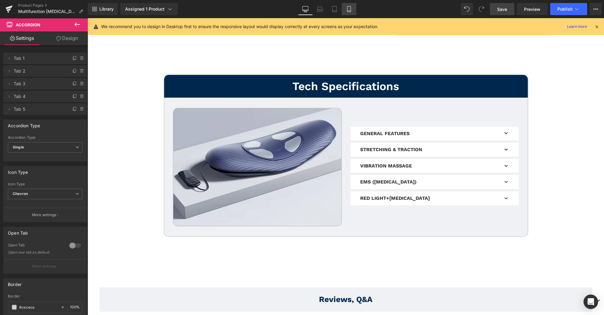
click at [345, 11] on link "Mobile" at bounding box center [348, 9] width 15 height 12
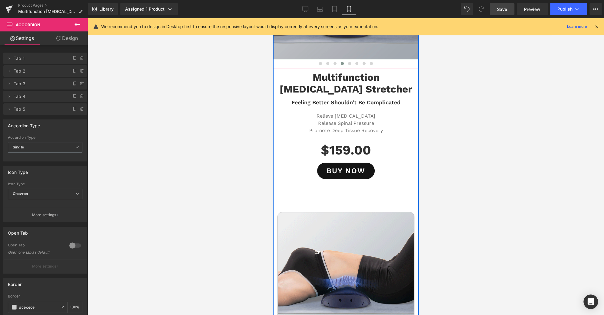
scroll to position [134, 0]
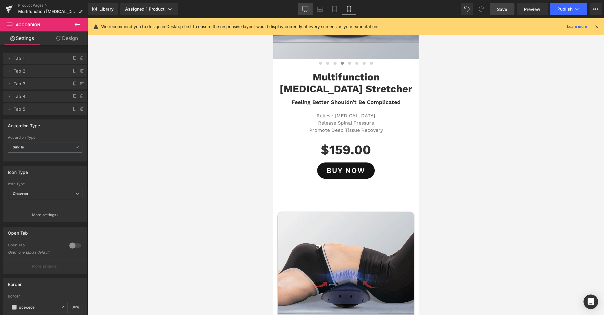
click at [307, 11] on icon at bounding box center [305, 8] width 6 height 5
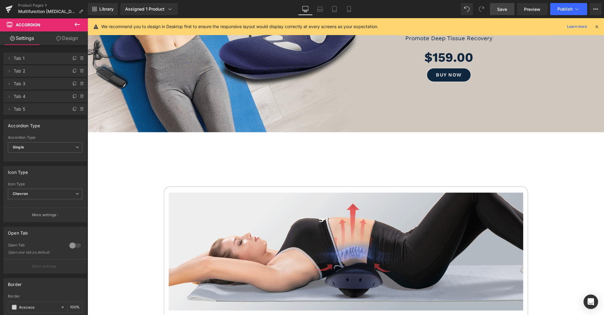
scroll to position [3054, 0]
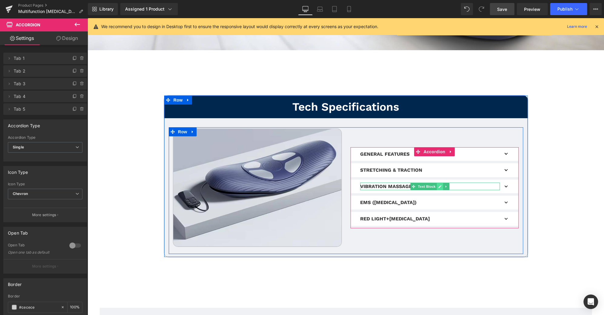
click at [437, 183] on link at bounding box center [440, 186] width 6 height 7
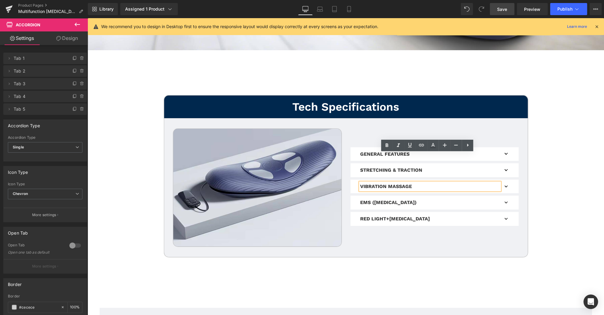
click at [406, 183] on p "VIBRATION MASSAGE" at bounding box center [430, 187] width 140 height 8
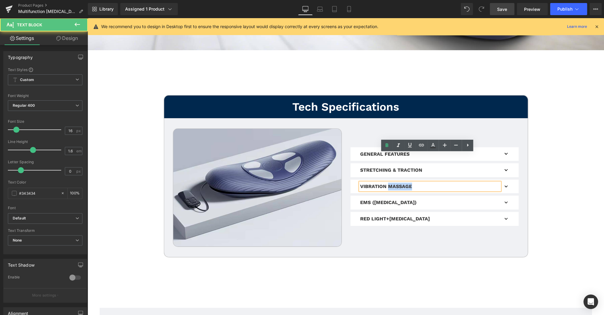
click at [406, 183] on p "VIBRATION MASSAGE" at bounding box center [430, 187] width 140 height 8
copy strong "VIBRATION MASSAGE"
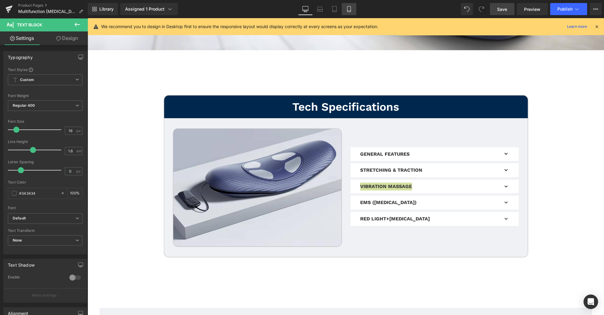
click at [347, 10] on icon at bounding box center [349, 9] width 6 height 6
type input "100"
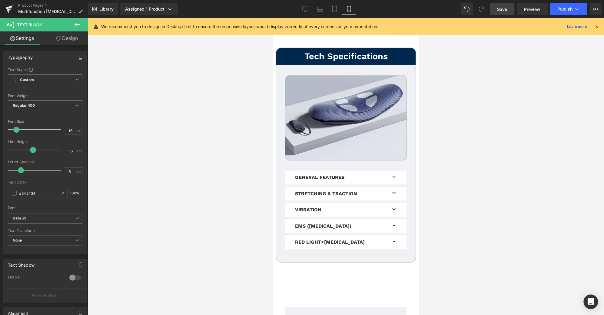
scroll to position [3448, 0]
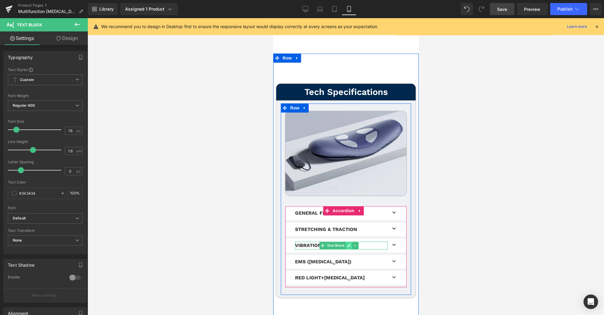
click at [347, 244] on icon at bounding box center [348, 246] width 3 height 4
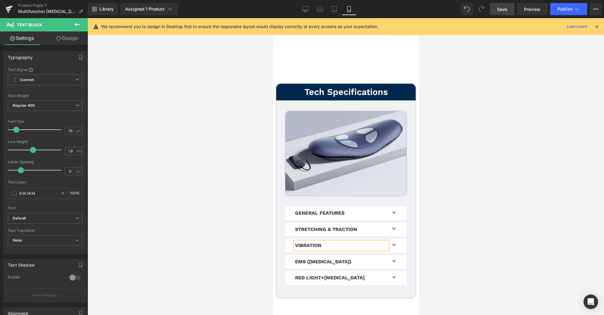
click at [347, 242] on p "VIBRATION" at bounding box center [341, 246] width 93 height 8
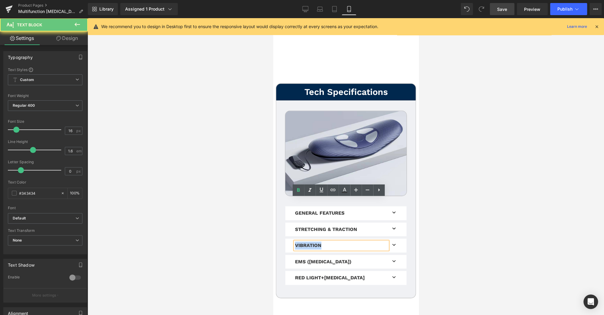
click at [347, 242] on p "VIBRATION" at bounding box center [341, 246] width 93 height 8
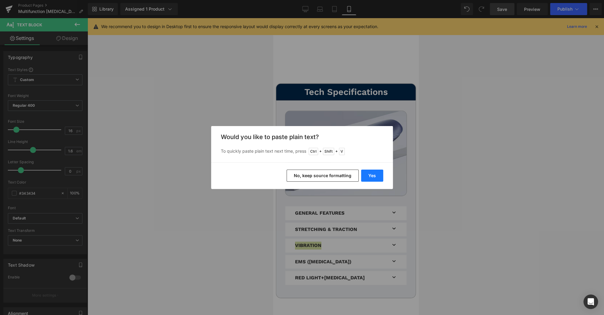
click at [374, 178] on button "Yes" at bounding box center [372, 176] width 22 height 12
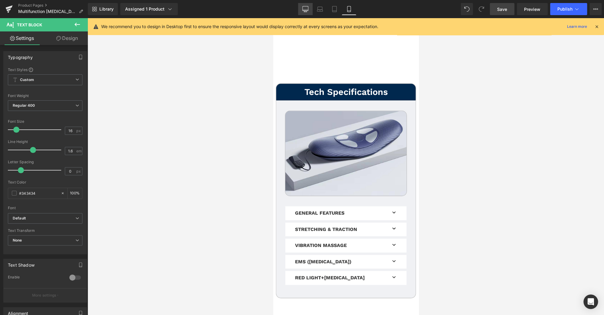
click at [306, 9] on icon at bounding box center [305, 9] width 6 height 6
type input "100"
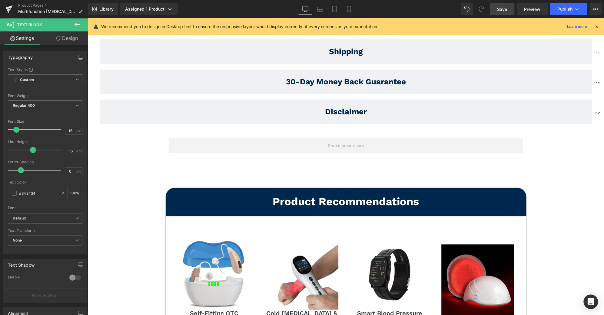
scroll to position [0, 0]
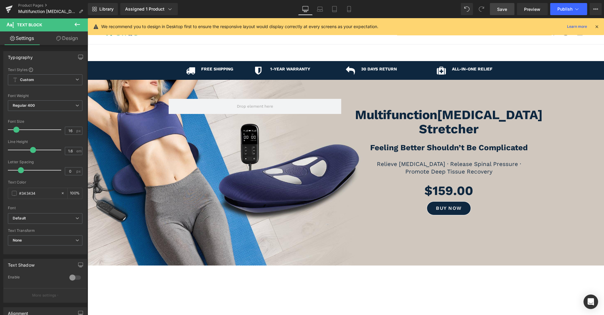
click at [503, 13] on link "Save" at bounding box center [502, 9] width 25 height 12
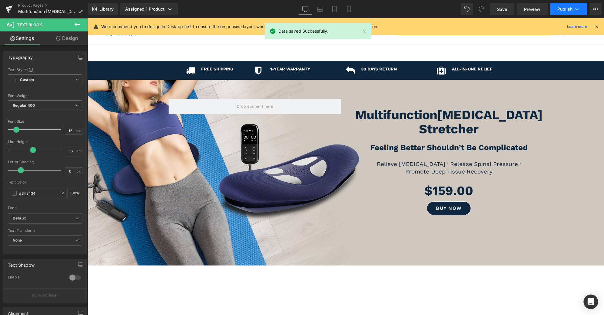
click at [560, 6] on button "Publish" at bounding box center [568, 9] width 37 height 12
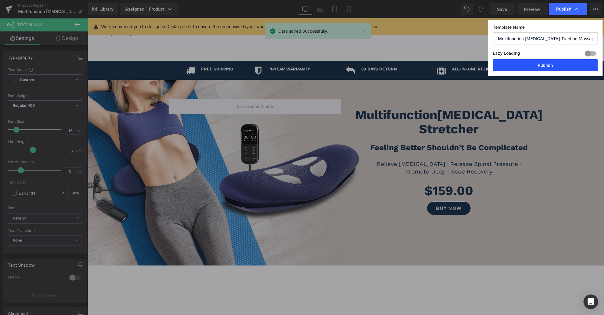
click at [556, 62] on button "Publish" at bounding box center [545, 65] width 105 height 12
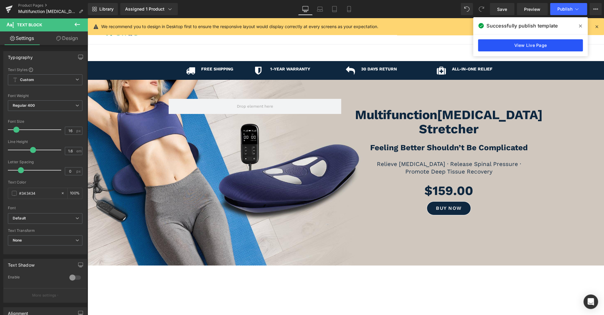
click at [530, 46] on link "View Live Page" at bounding box center [530, 45] width 105 height 12
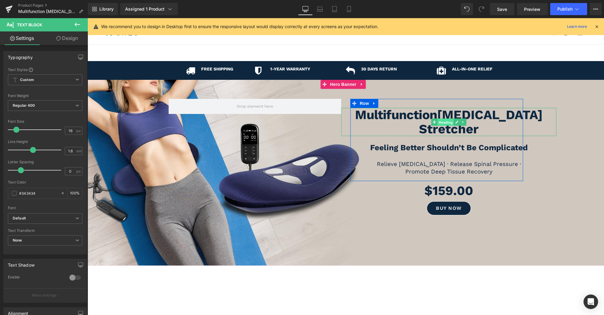
click at [445, 119] on span "Heading" at bounding box center [445, 122] width 16 height 7
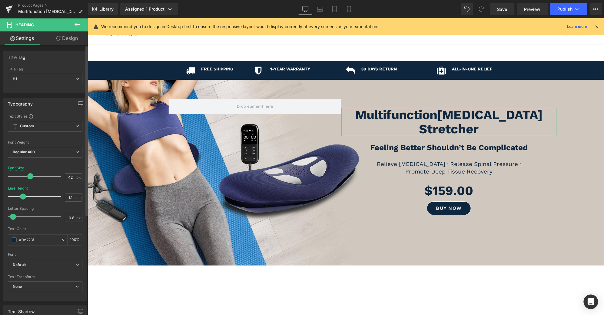
type input "-1"
drag, startPoint x: 12, startPoint y: 216, endPoint x: 0, endPoint y: 219, distance: 12.5
click at [0, 219] on div "Typography Text Styles Custom Custom Setup Global Style Custom Setup Global Sty…" at bounding box center [45, 197] width 91 height 208
click at [75, 126] on icon at bounding box center [77, 126] width 4 height 4
click at [74, 126] on icon at bounding box center [75, 126] width 4 height 4
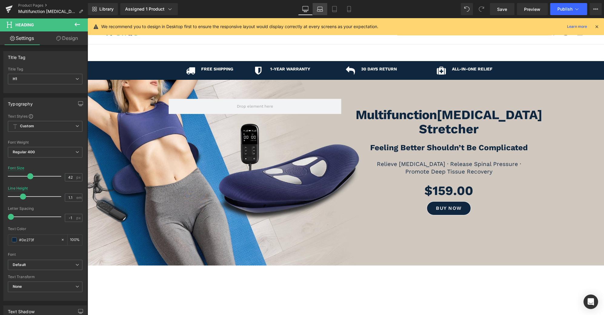
click at [322, 9] on icon at bounding box center [320, 8] width 5 height 3
type input "19"
type input "0.9"
type input "100"
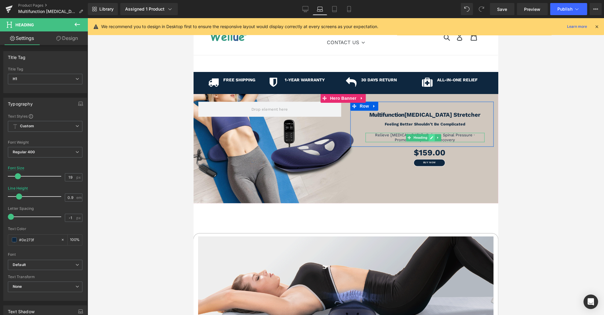
click at [430, 136] on icon at bounding box center [431, 138] width 3 height 4
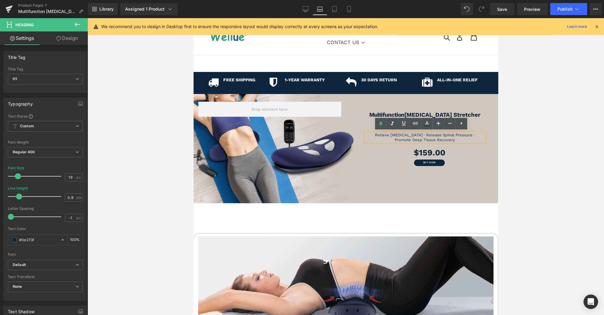
click at [428, 136] on h3 "Relieve [MEDICAL_DATA] · Release Spinal Pressure ·" at bounding box center [424, 135] width 119 height 5
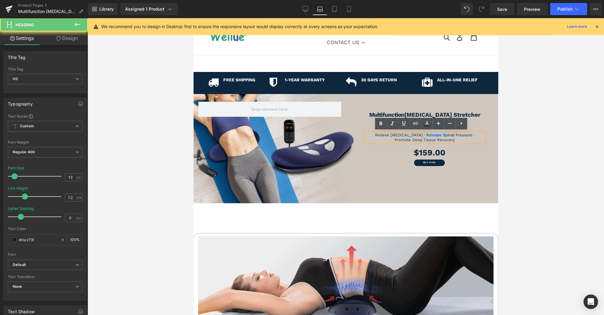
click at [428, 136] on h3 "Relieve [MEDICAL_DATA] · Release Spinal Pressure ·" at bounding box center [424, 135] width 119 height 5
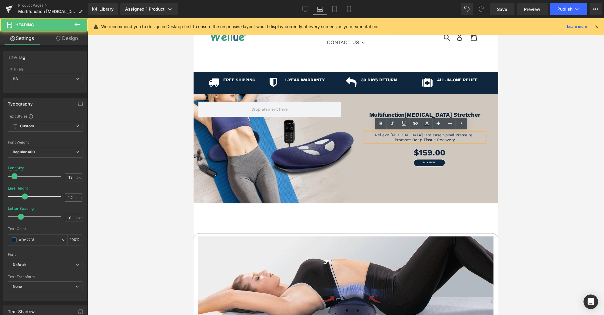
click at [426, 141] on h3 "Promote Deep Tissue Recovery" at bounding box center [424, 140] width 119 height 5
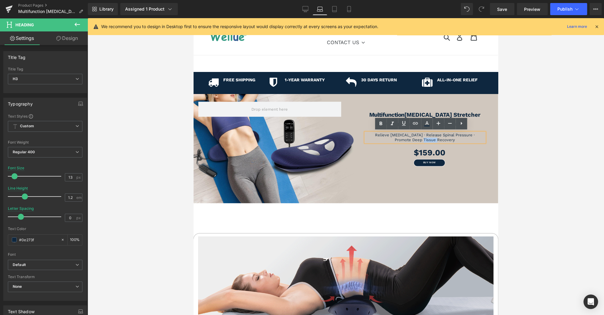
click at [426, 141] on h3 "Promote Deep Tissue Recovery" at bounding box center [424, 140] width 119 height 5
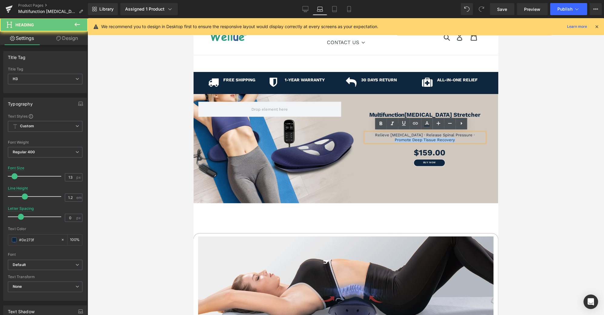
click at [426, 141] on h3 "Promote Deep Tissue Recovery" at bounding box center [424, 140] width 119 height 5
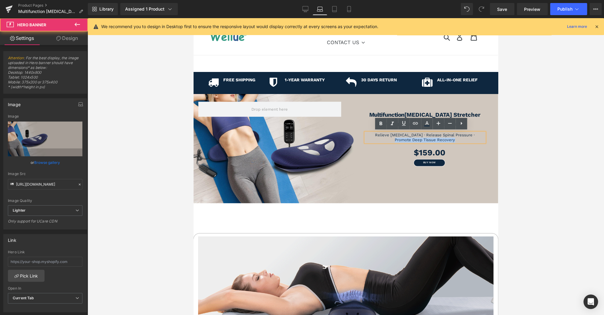
click at [378, 183] on div at bounding box center [345, 149] width 304 height 110
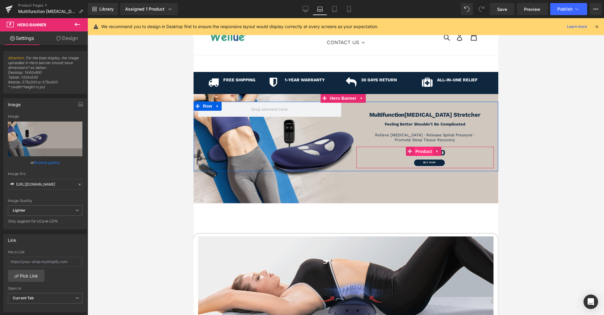
click at [418, 150] on span "Product" at bounding box center [424, 151] width 20 height 9
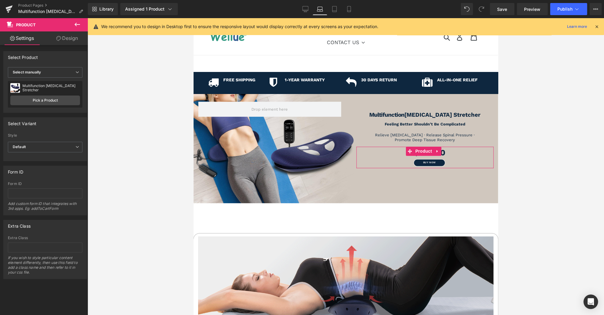
click at [58, 36] on icon at bounding box center [58, 38] width 5 height 5
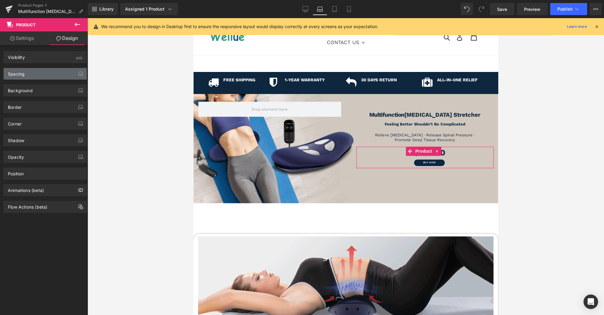
click at [46, 74] on div "Spacing" at bounding box center [45, 74] width 83 height 12
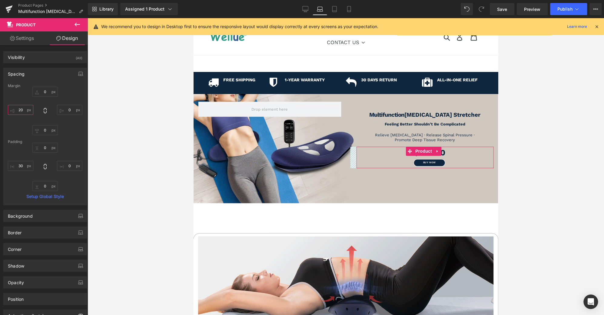
click at [19, 111] on input "20" at bounding box center [20, 110] width 25 height 10
type input "0"
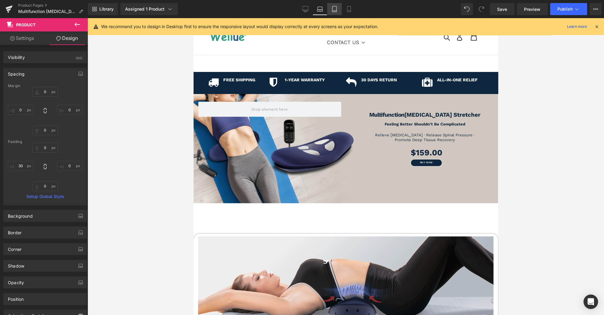
click at [338, 10] on link "Tablet" at bounding box center [334, 9] width 15 height 12
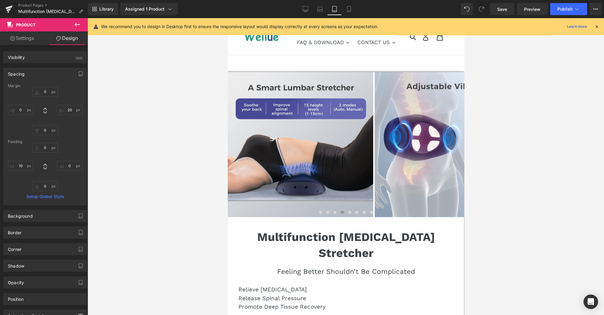
type input "0"
type input "20"
type input "0"
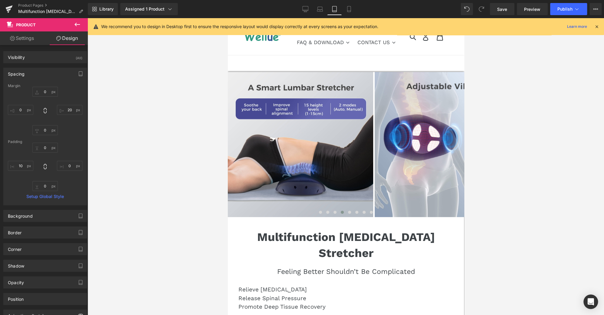
type input "0"
type input "10"
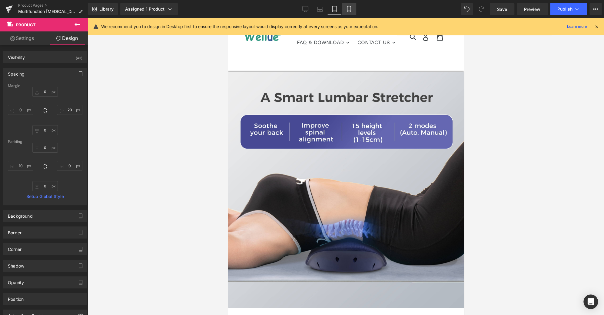
click at [346, 8] on icon at bounding box center [349, 9] width 6 height 6
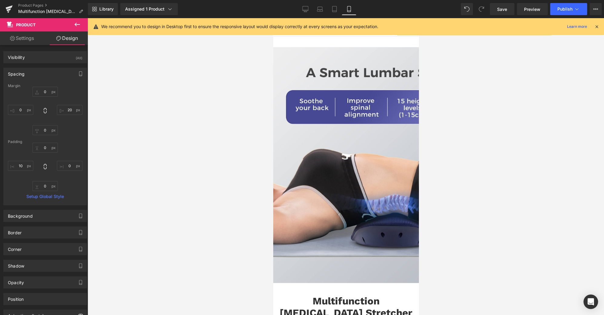
type input "0"
type input "10"
type input "0"
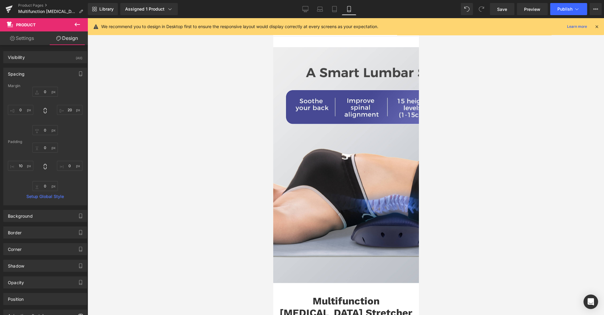
type input "0"
type input "10"
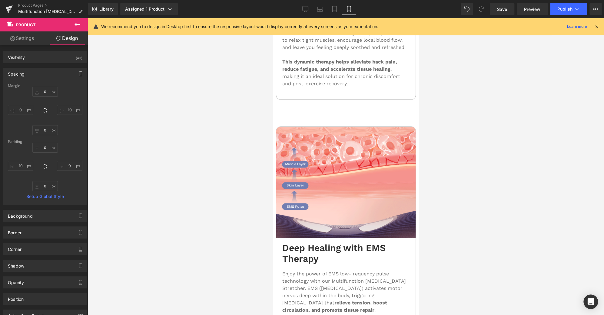
scroll to position [1738, 0]
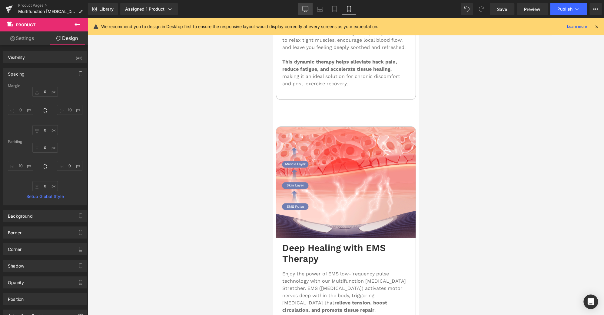
click at [305, 10] on icon at bounding box center [305, 9] width 6 height 6
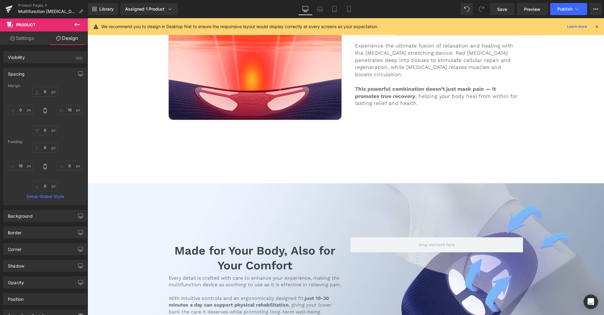
type input "0"
type input "-80"
type input "0"
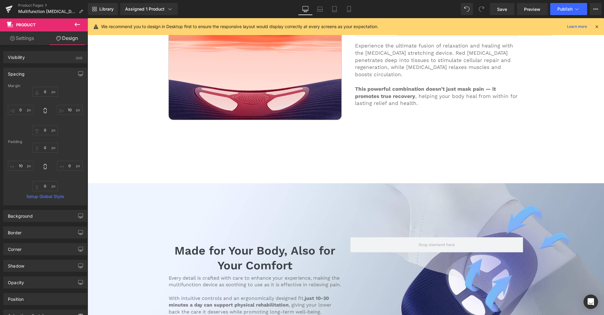
type input "0"
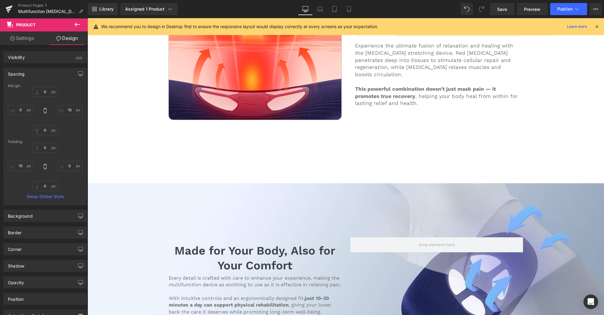
type input "0"
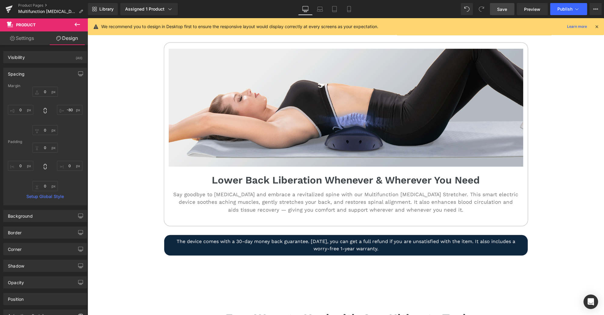
scroll to position [278, 0]
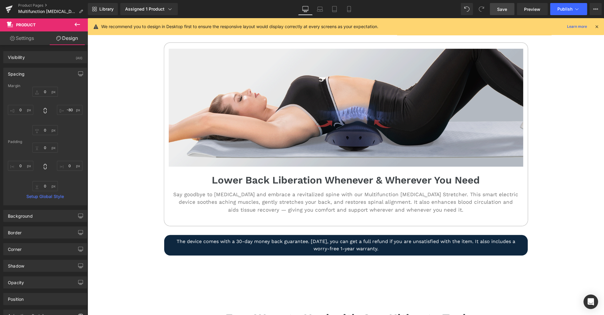
click at [498, 8] on span "Save" at bounding box center [502, 9] width 10 height 6
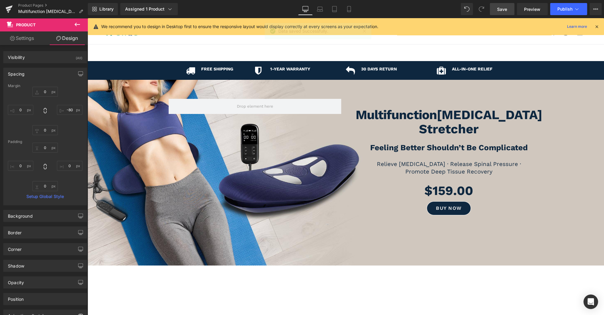
scroll to position [0, 0]
click at [570, 12] on button "Publish" at bounding box center [568, 9] width 37 height 12
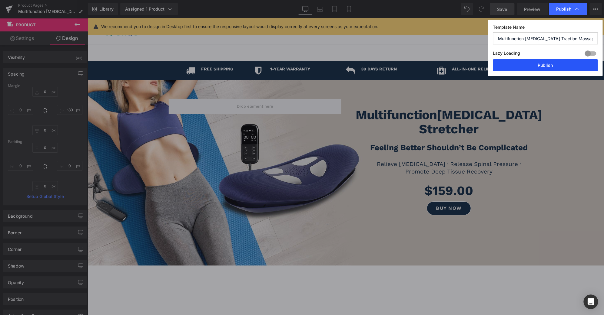
click at [559, 68] on button "Publish" at bounding box center [545, 65] width 105 height 12
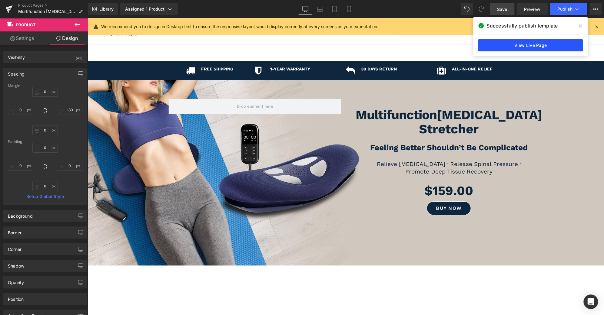
click at [529, 48] on link "View Live Page" at bounding box center [530, 45] width 105 height 12
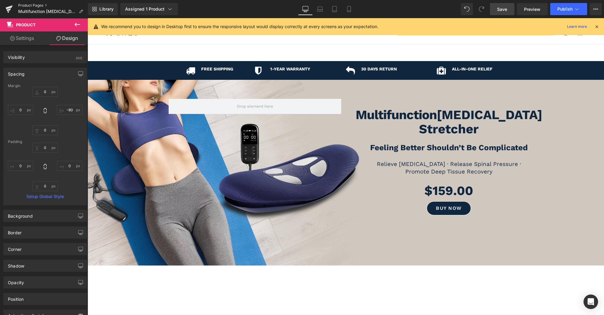
click at [41, 6] on link "Product Pages" at bounding box center [53, 5] width 70 height 5
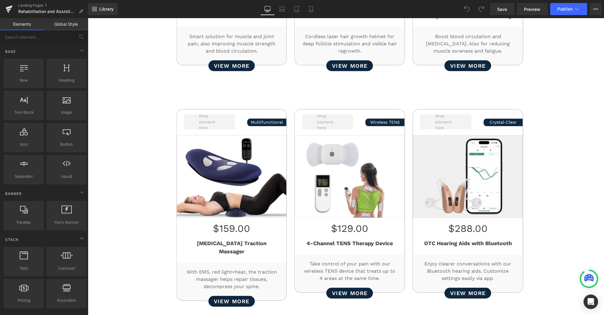
scroll to position [446, 0]
